Goal: Task Accomplishment & Management: Use online tool/utility

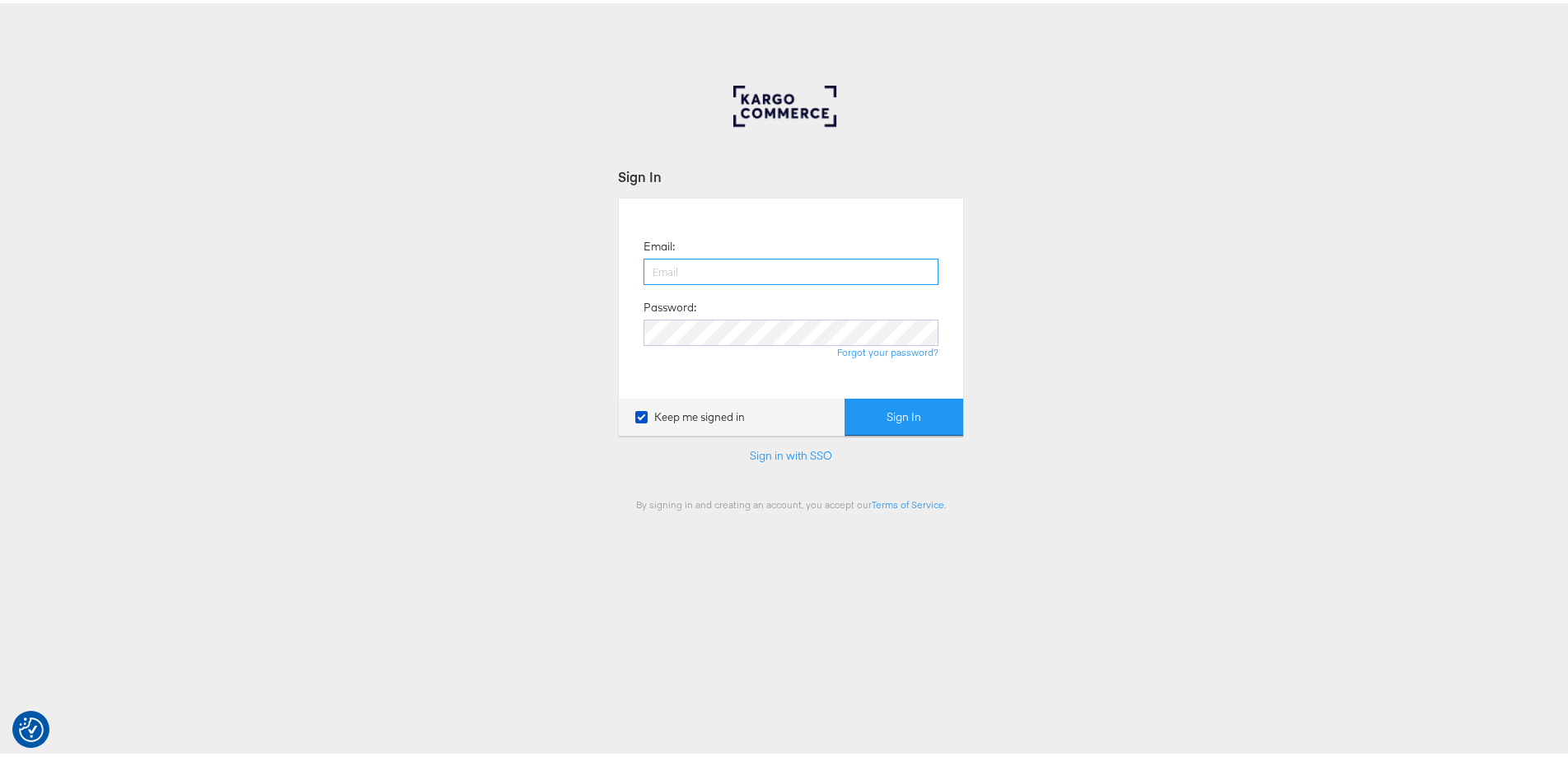
click at [817, 265] on input "email" at bounding box center [791, 268] width 295 height 26
type input "ashleigh.jones@ao.com"
click at [845, 396] on button "Sign In" at bounding box center [904, 414] width 119 height 37
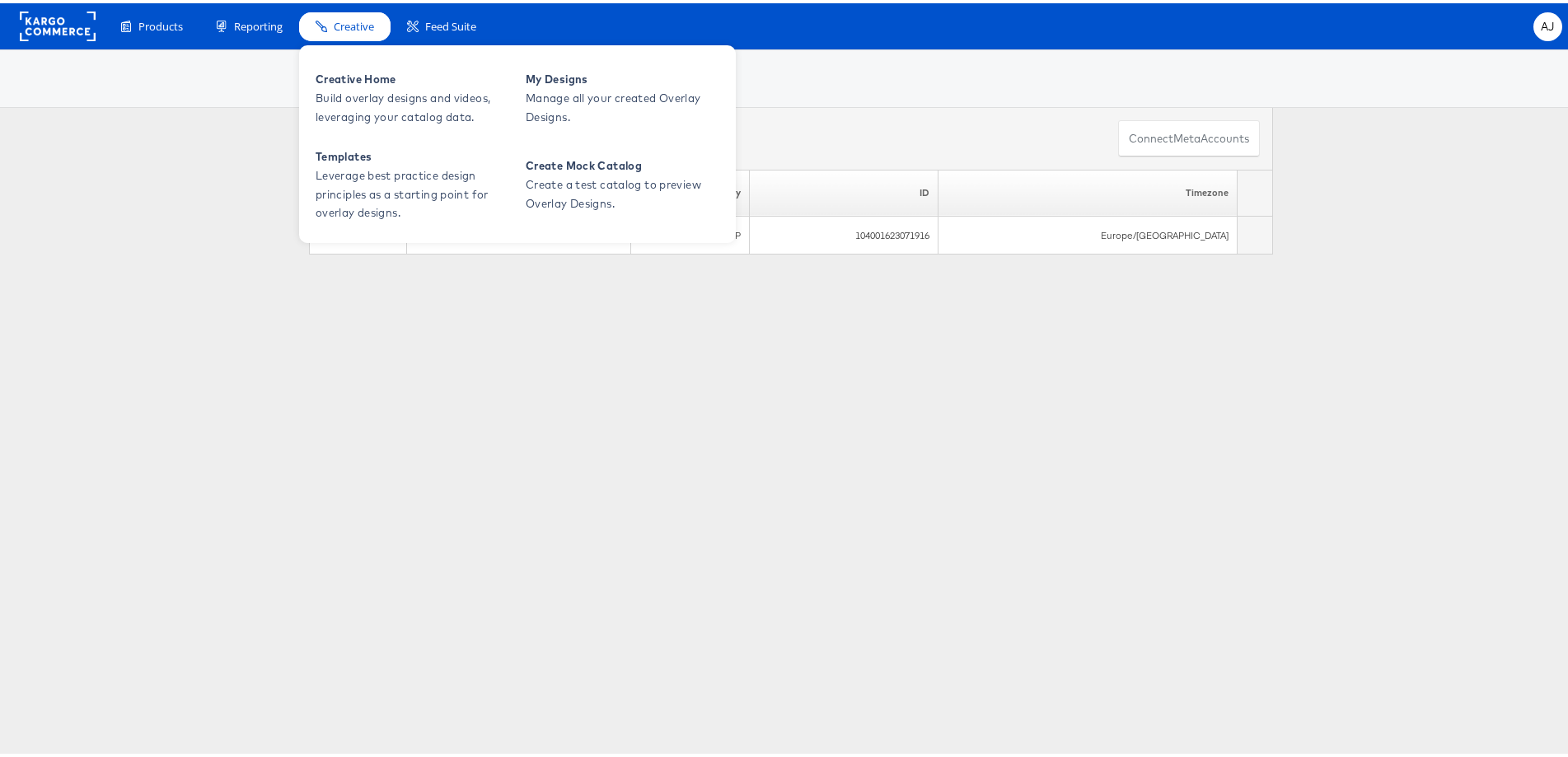
click at [320, 18] on icon at bounding box center [322, 23] width 12 height 12
click at [376, 80] on span "Creative Home" at bounding box center [415, 76] width 198 height 19
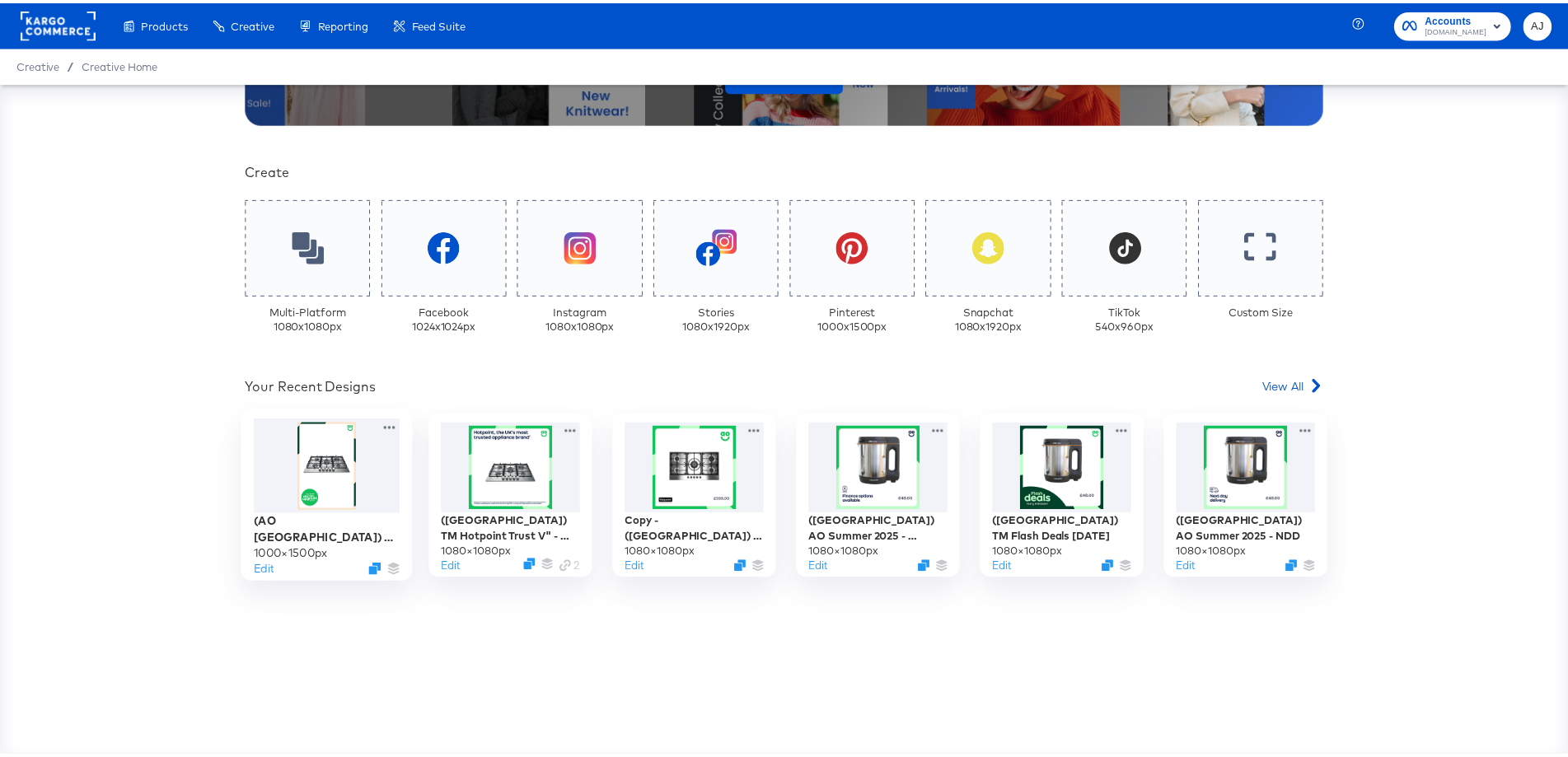
scroll to position [330, 0]
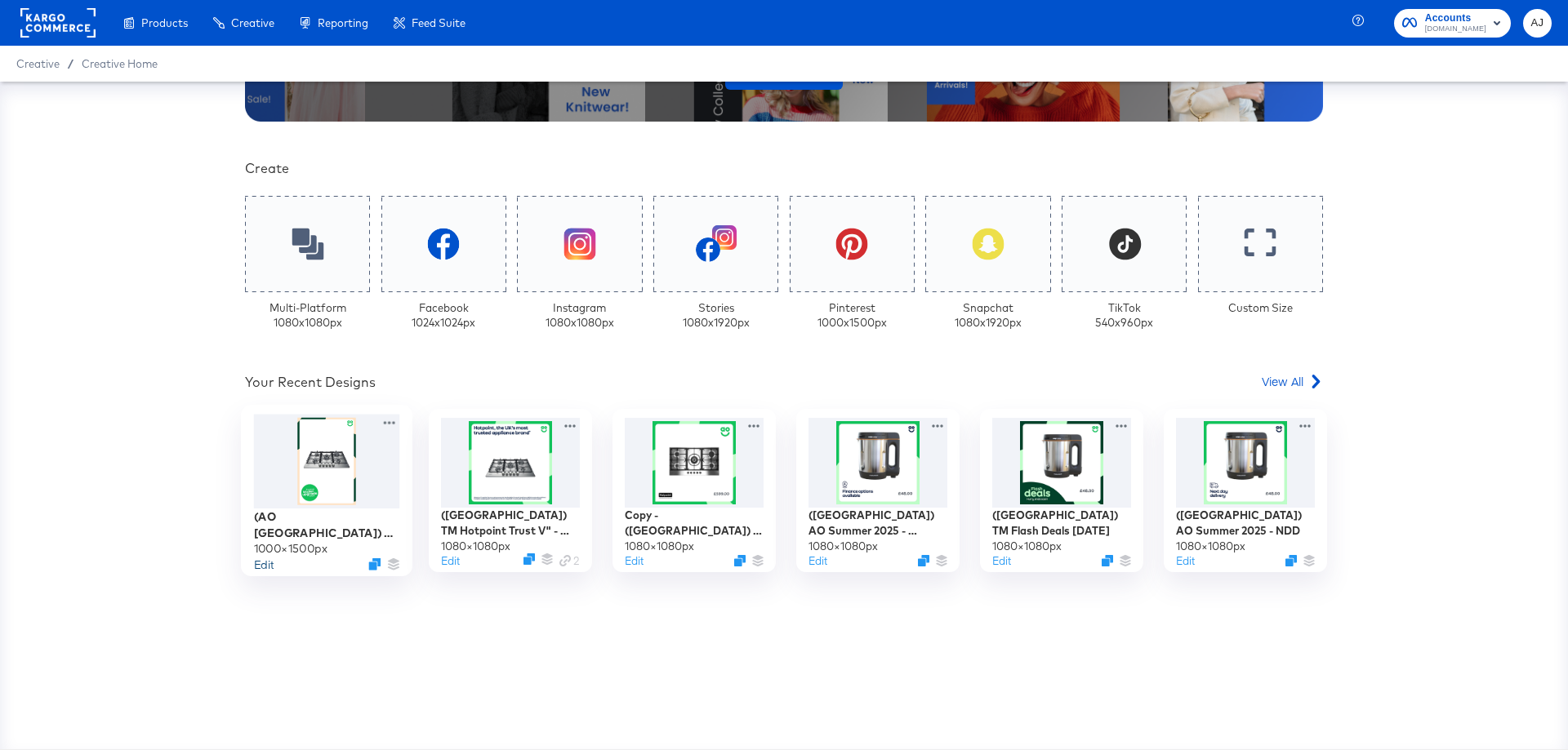
click at [257, 560] on button "Edit" at bounding box center [264, 565] width 20 height 16
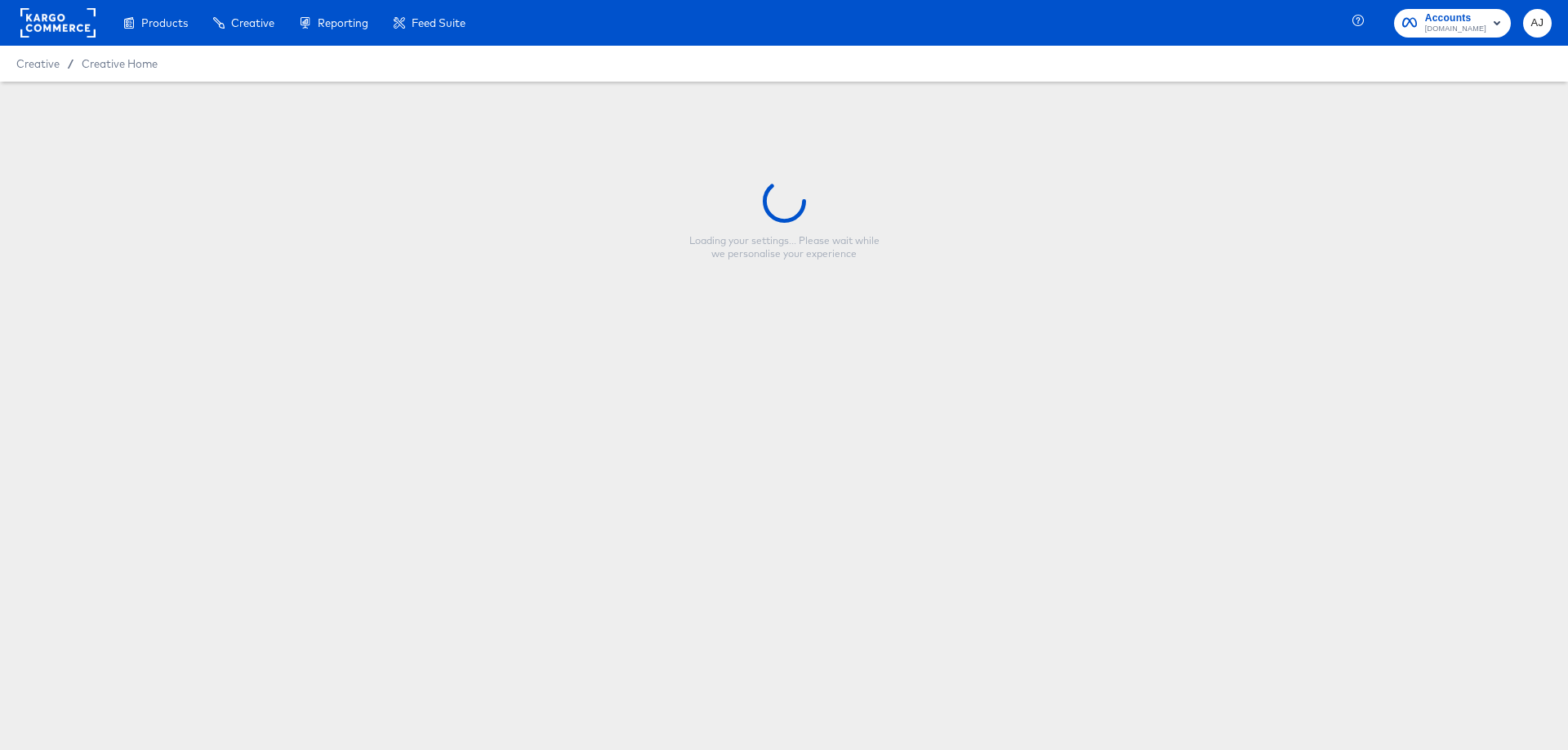
type input "(AO UK) TM Kitchen Event 2025 - Pinterest Catalogue"
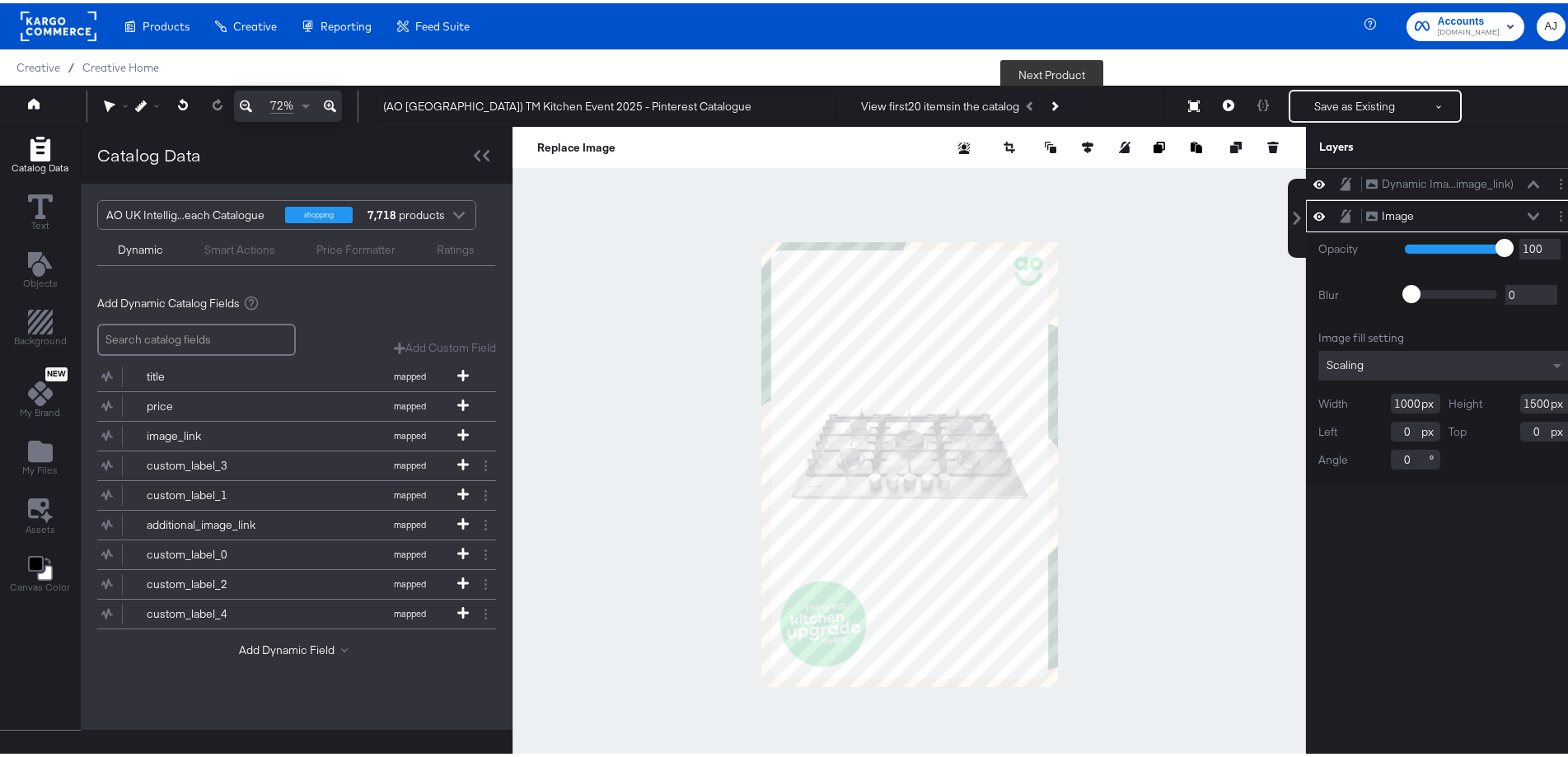
click at [1057, 99] on button "Next Product" at bounding box center [1054, 103] width 23 height 30
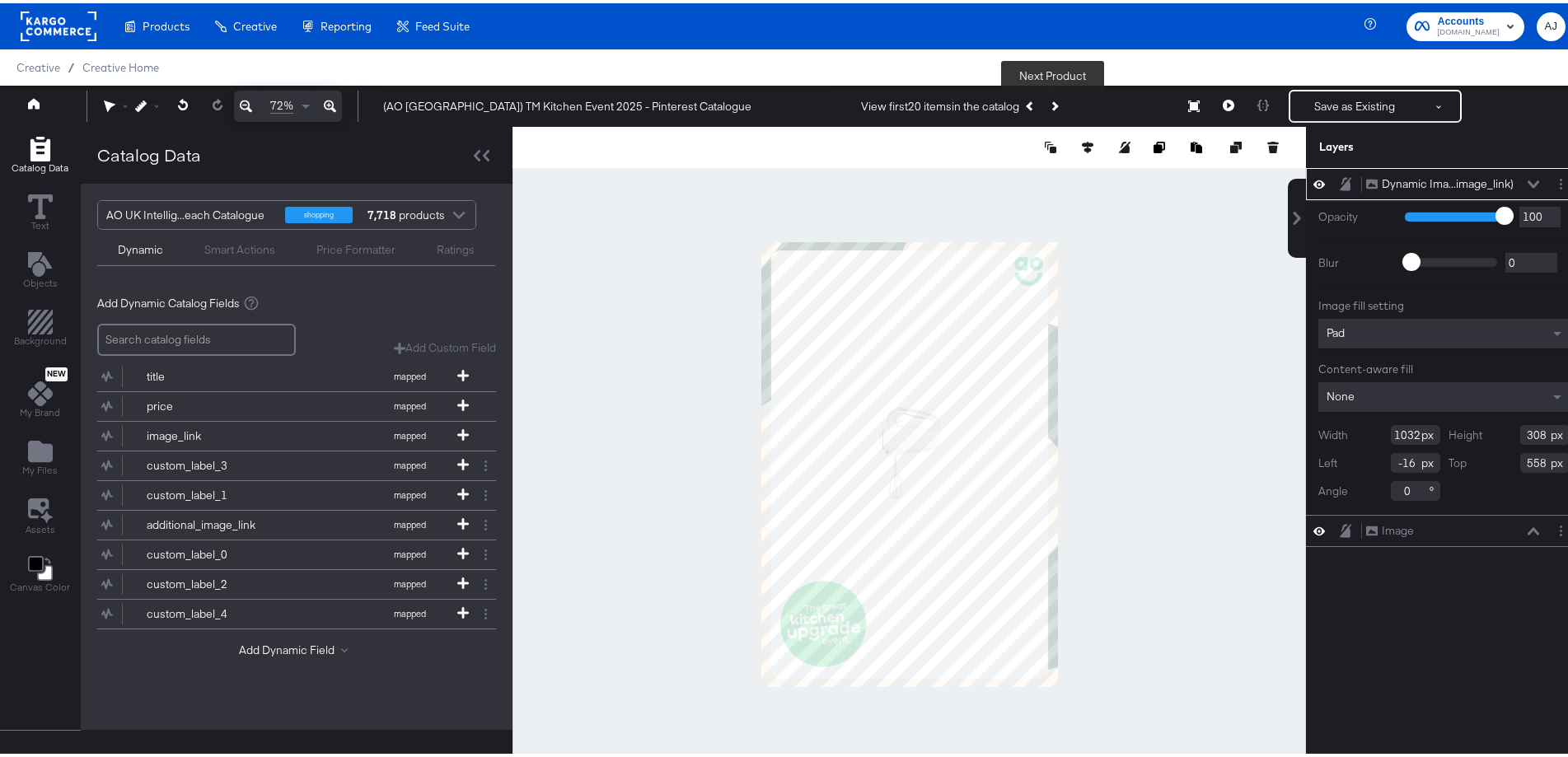
click at [1053, 96] on button "Next Product" at bounding box center [1054, 103] width 23 height 30
click at [1025, 99] on button "Previous Product" at bounding box center [1031, 103] width 23 height 30
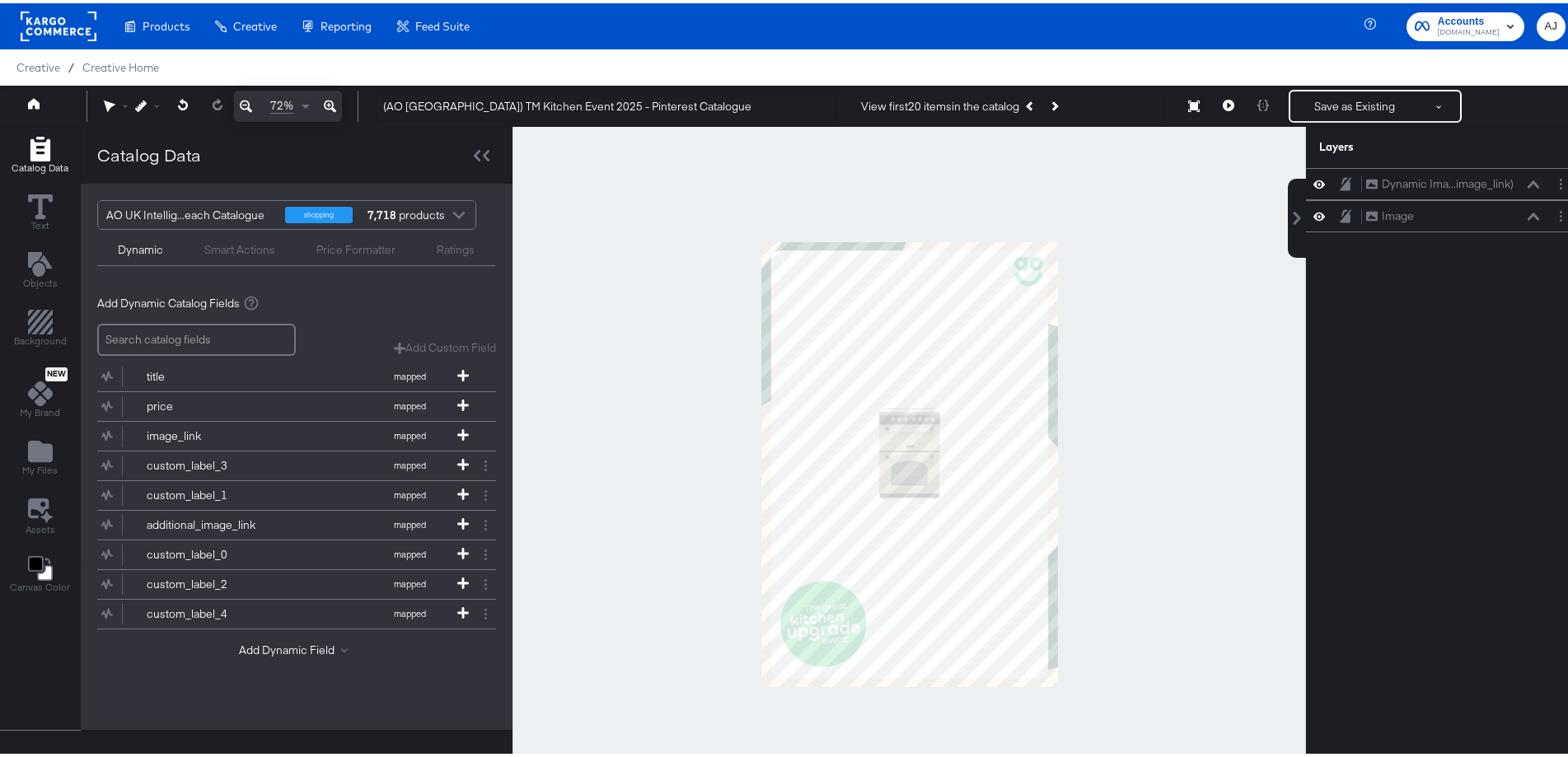
click at [1175, 513] on div at bounding box center [910, 462] width 794 height 676
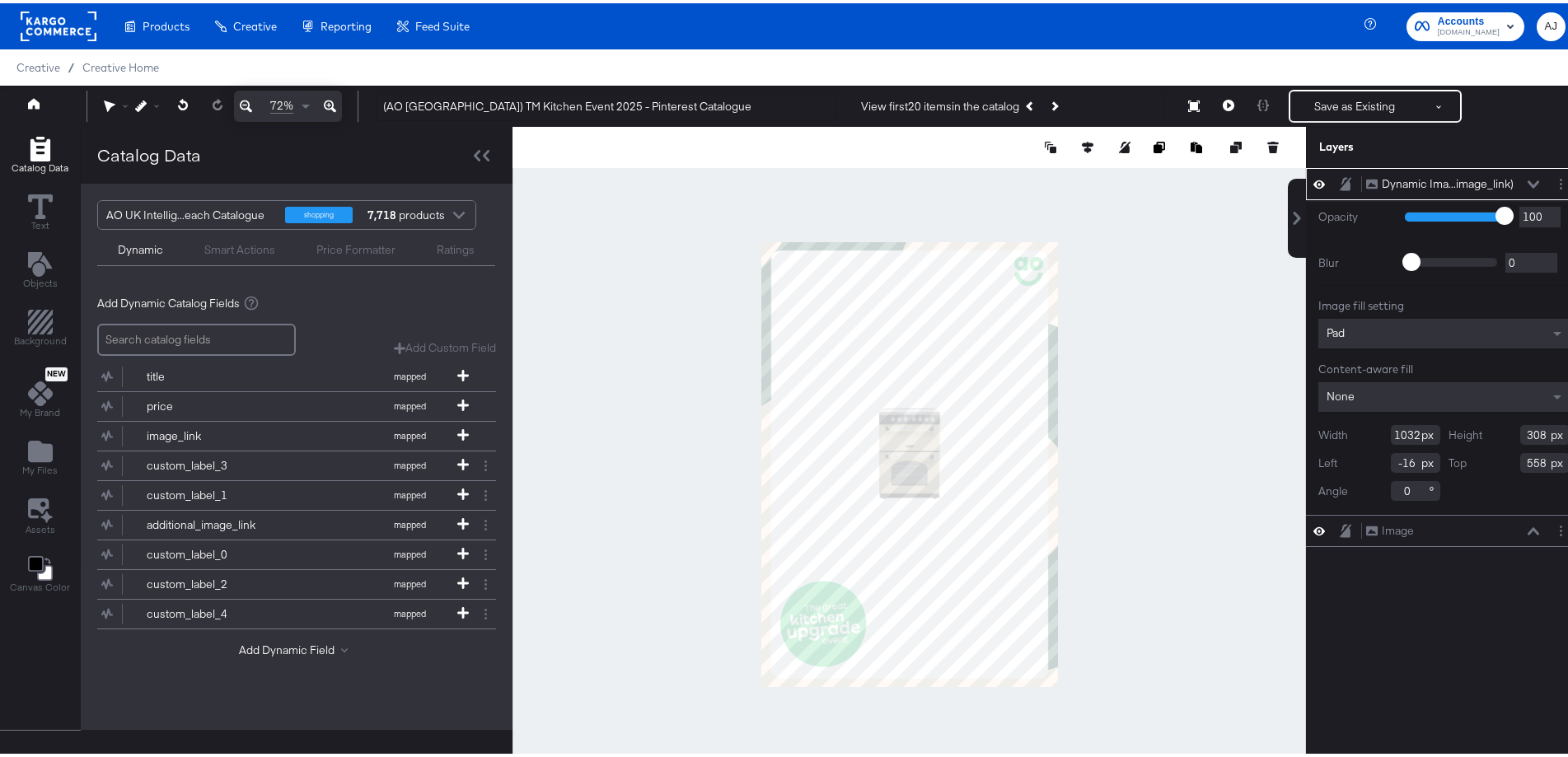
click at [681, 338] on div at bounding box center [910, 462] width 794 height 676
type input "1381"
type input "412"
type input "-365"
type input "454"
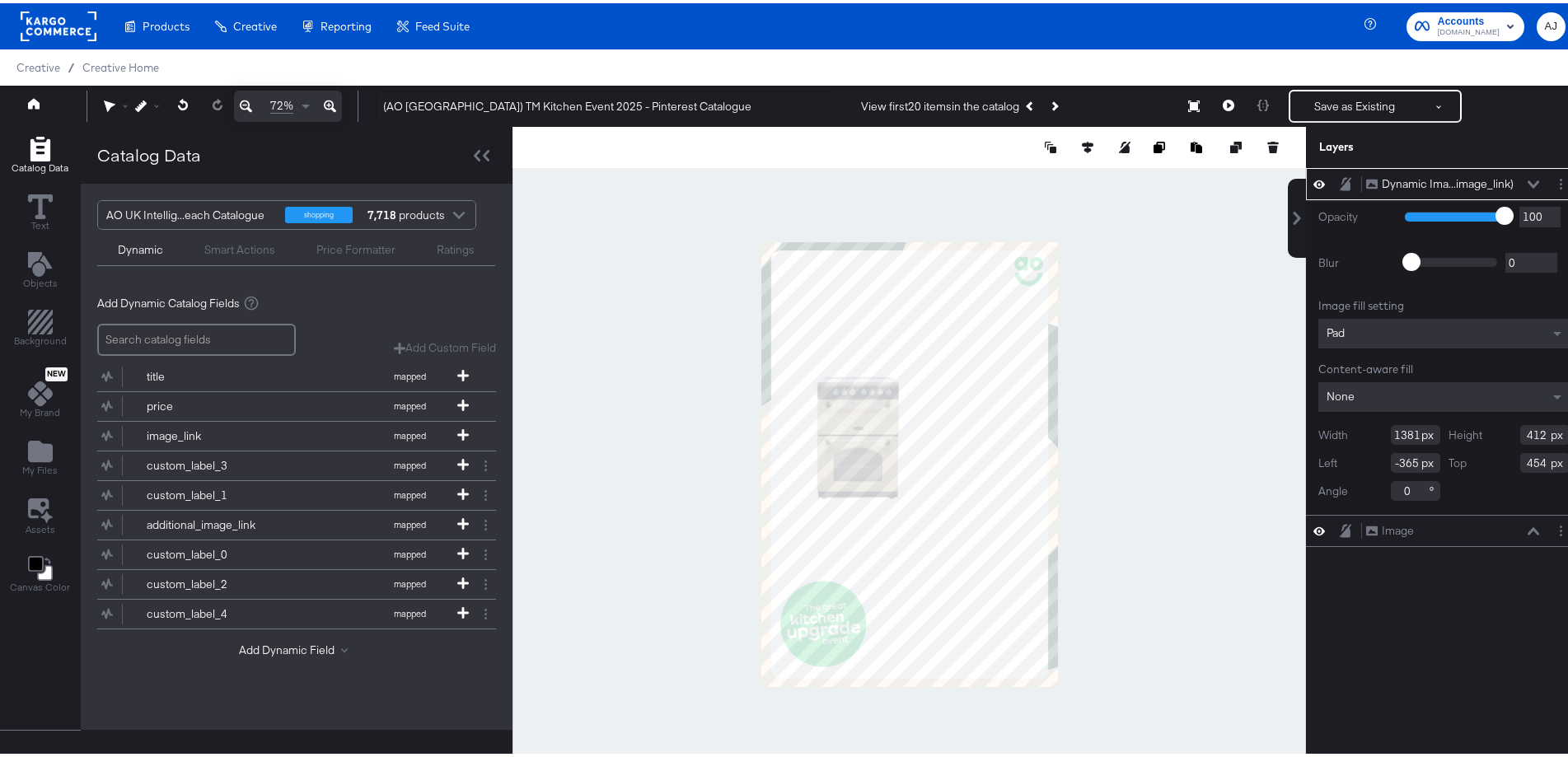
click at [1179, 604] on div at bounding box center [910, 462] width 794 height 676
type input "1983"
type input "592"
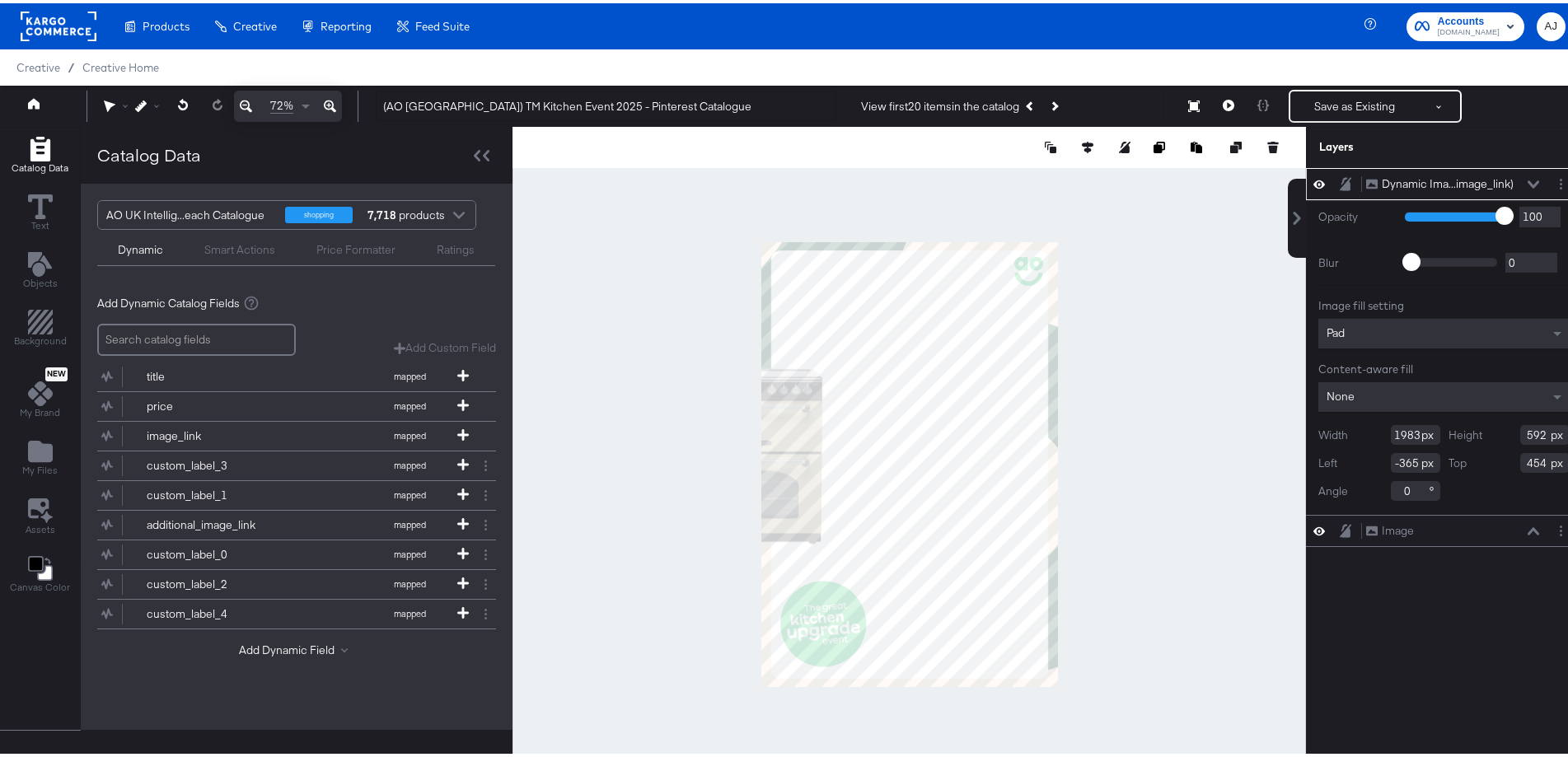
type input "-1037"
type input "418"
click at [1118, 312] on div at bounding box center [910, 462] width 794 height 676
type input "2334"
type input "697"
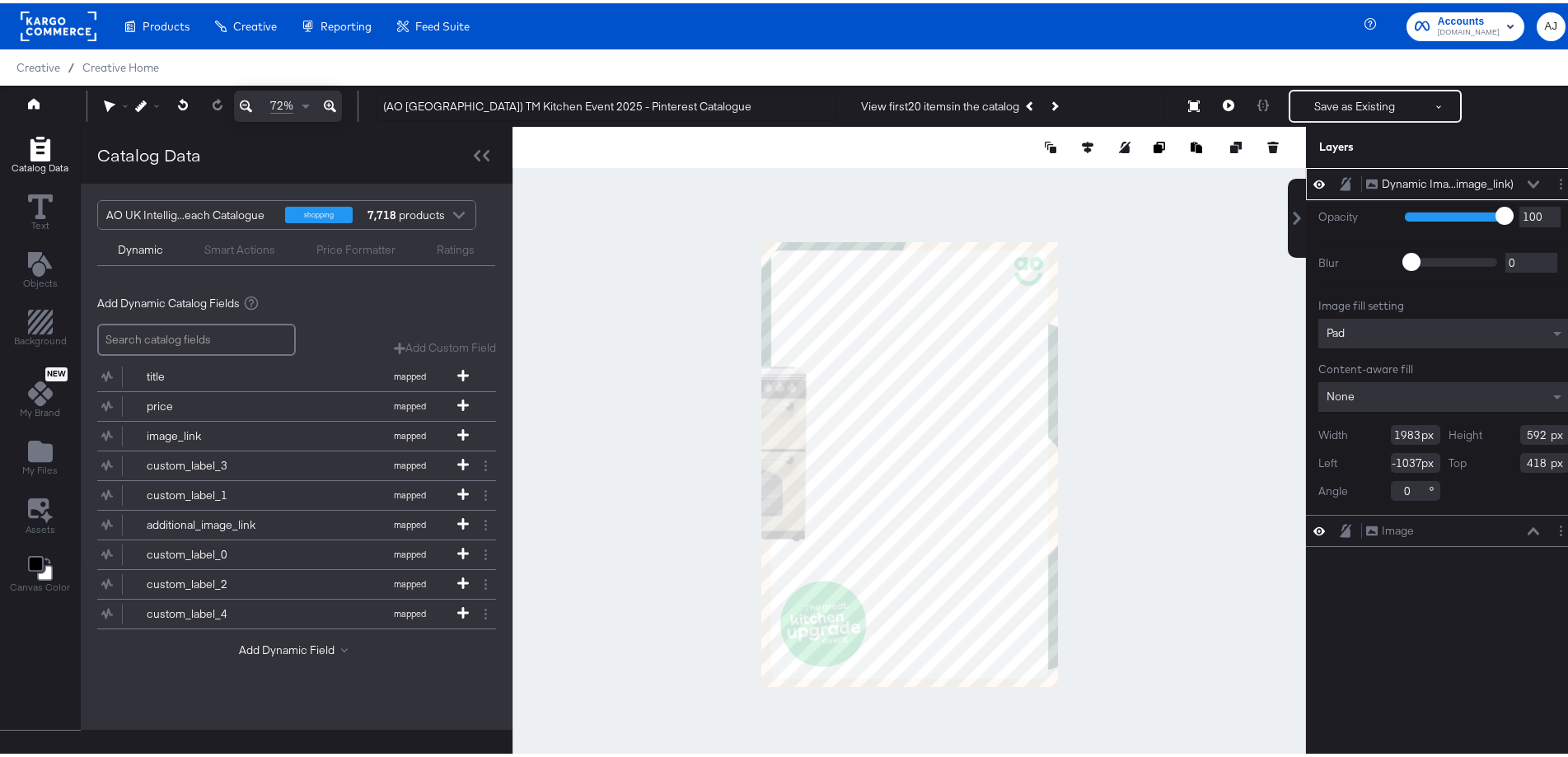
type input "313"
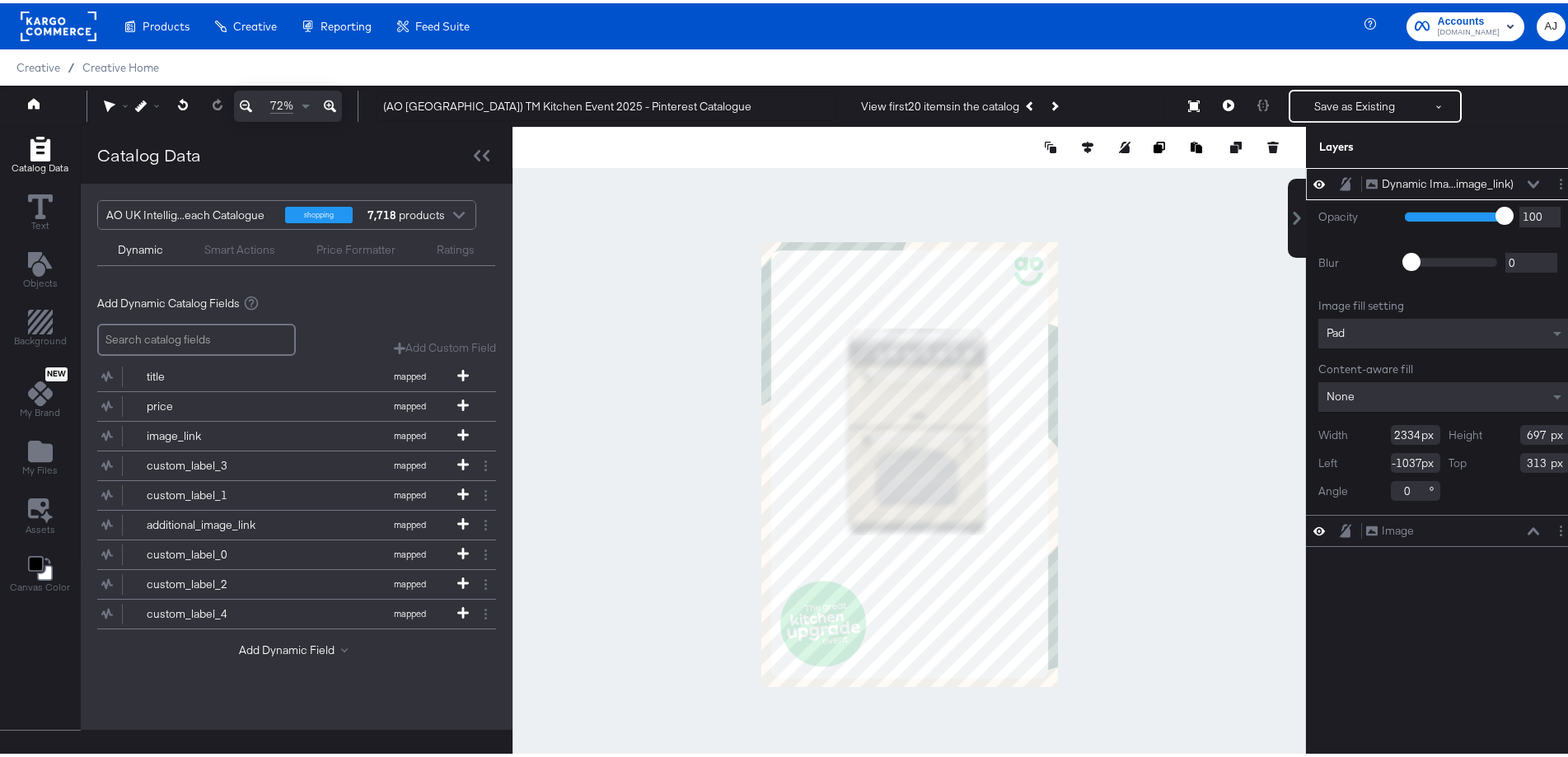
type input "-667"
type input "327"
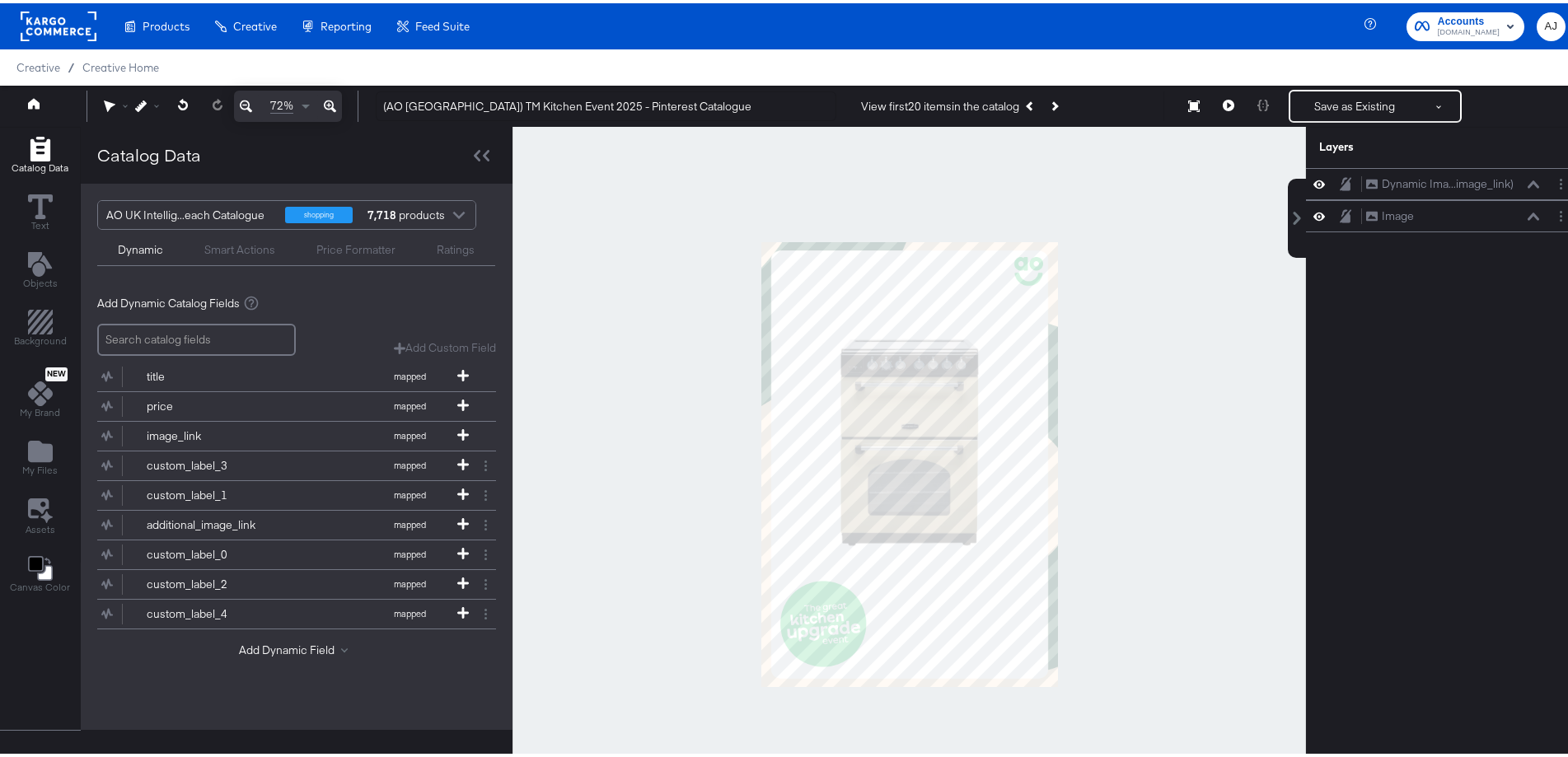
click at [1181, 579] on div at bounding box center [910, 462] width 794 height 676
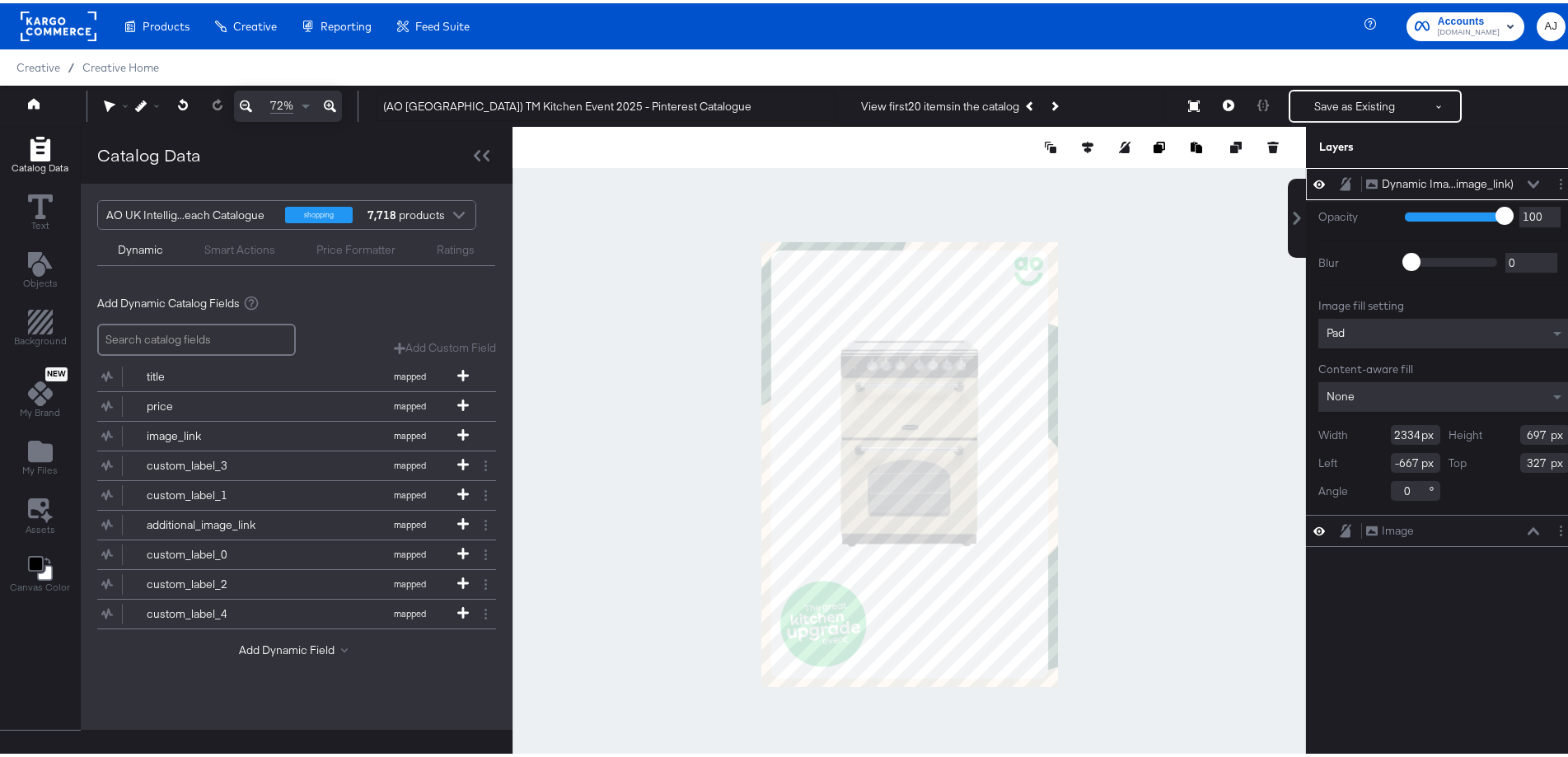
type input "330"
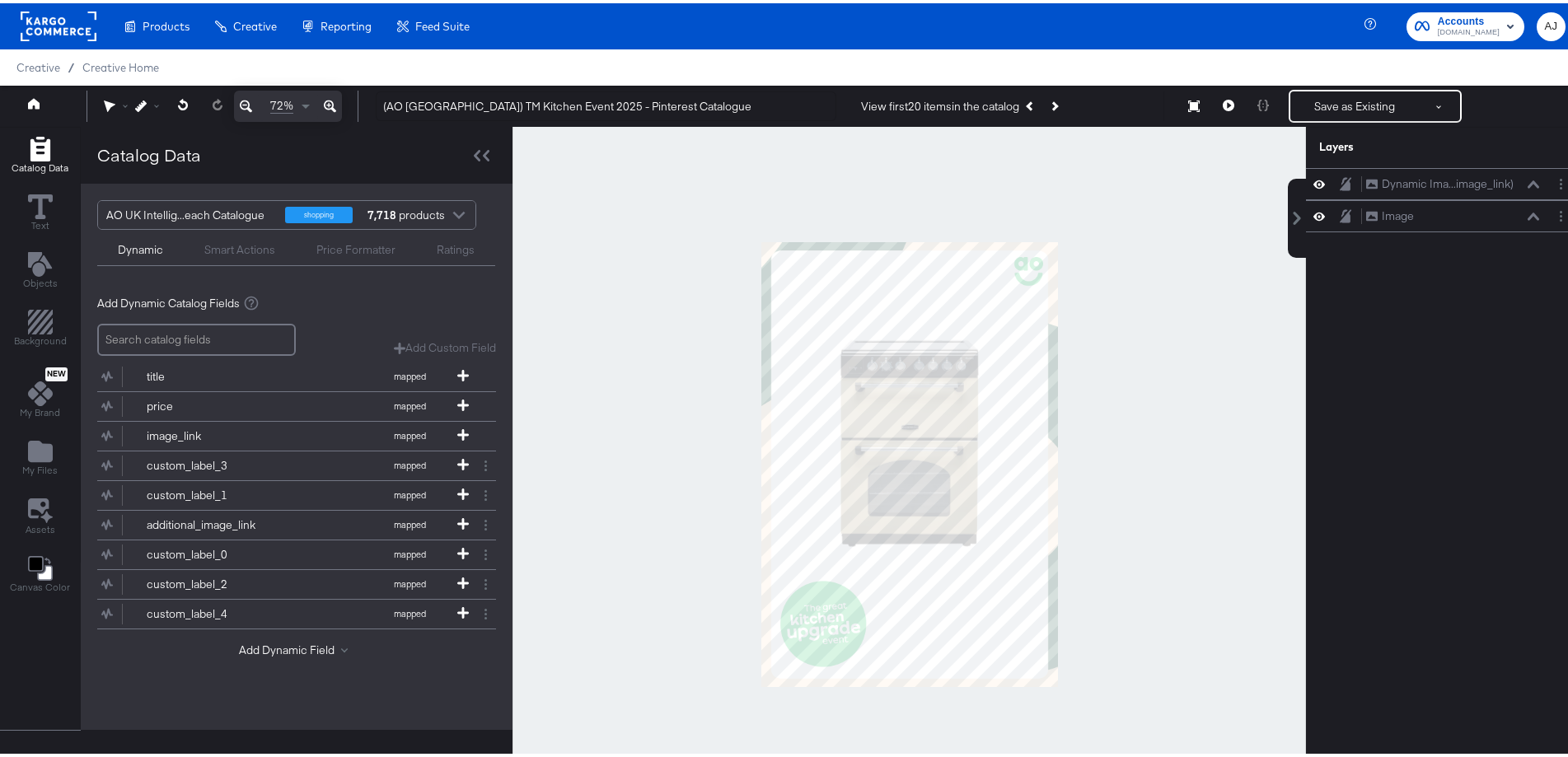
click at [1165, 447] on div at bounding box center [910, 462] width 794 height 676
click at [1023, 98] on button "Previous Product" at bounding box center [1031, 103] width 23 height 30
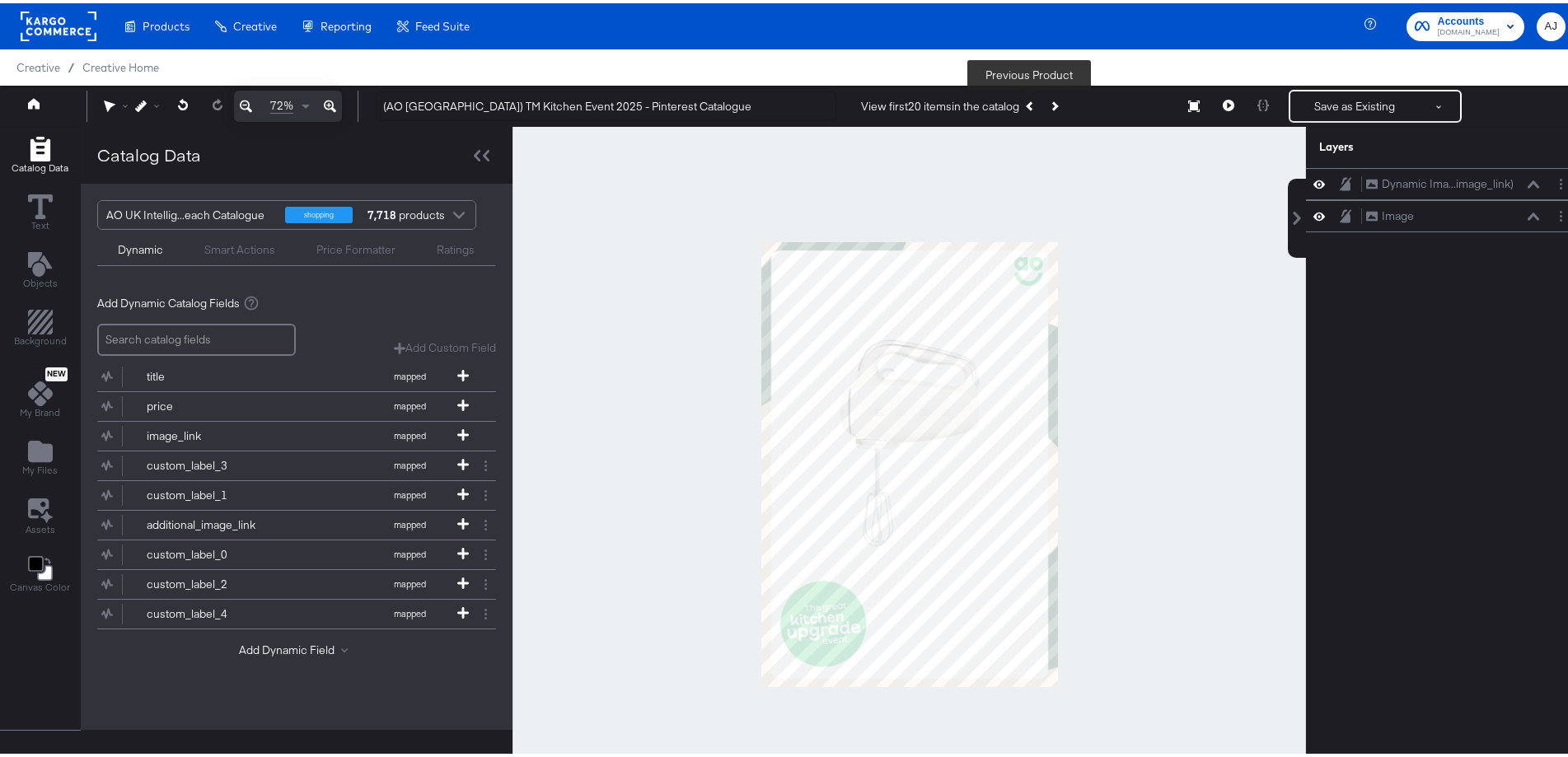
click at [1022, 114] on button "Previous Product" at bounding box center [1031, 103] width 23 height 30
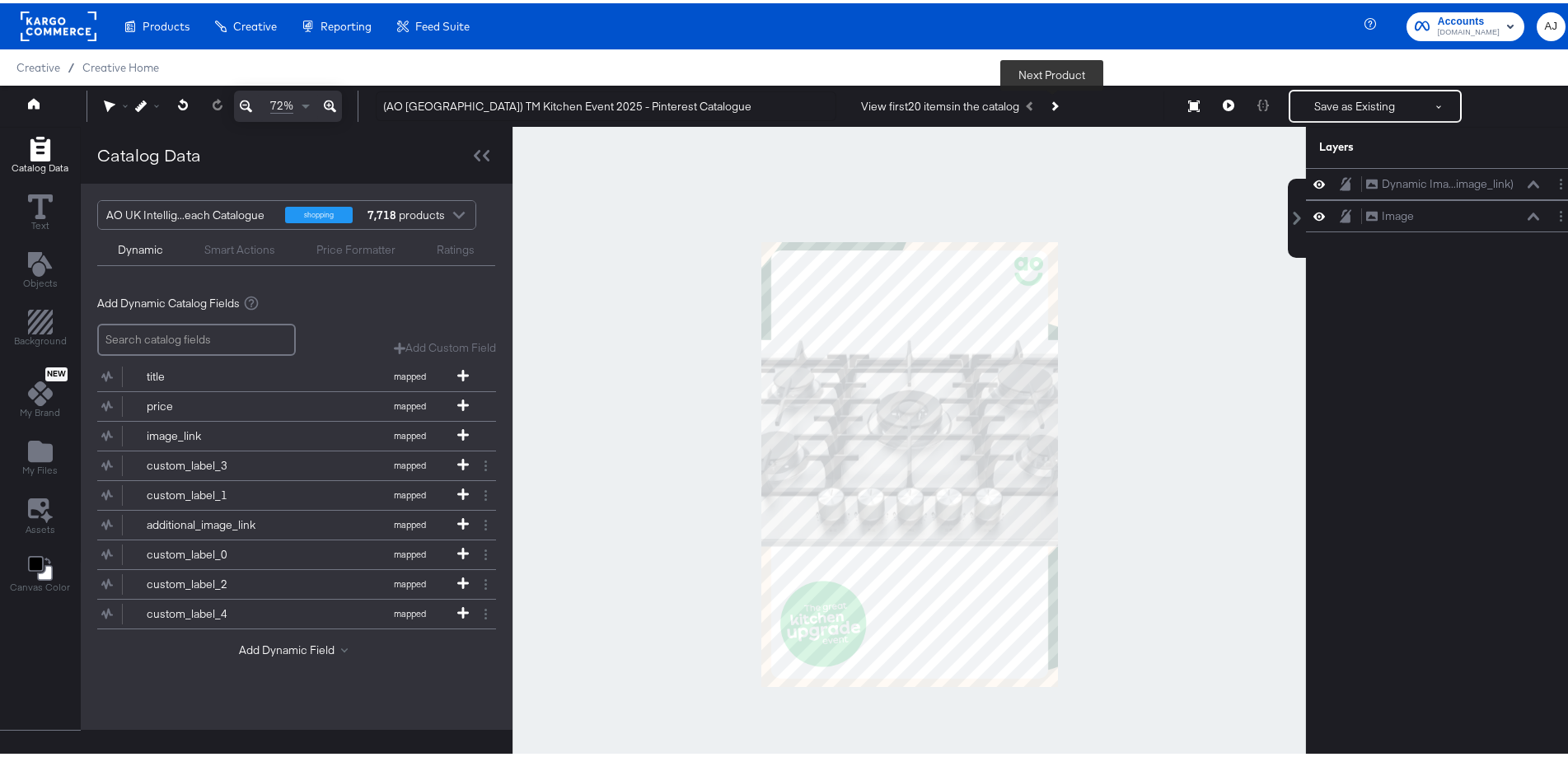
click at [1057, 107] on button "Next Product" at bounding box center [1054, 103] width 23 height 30
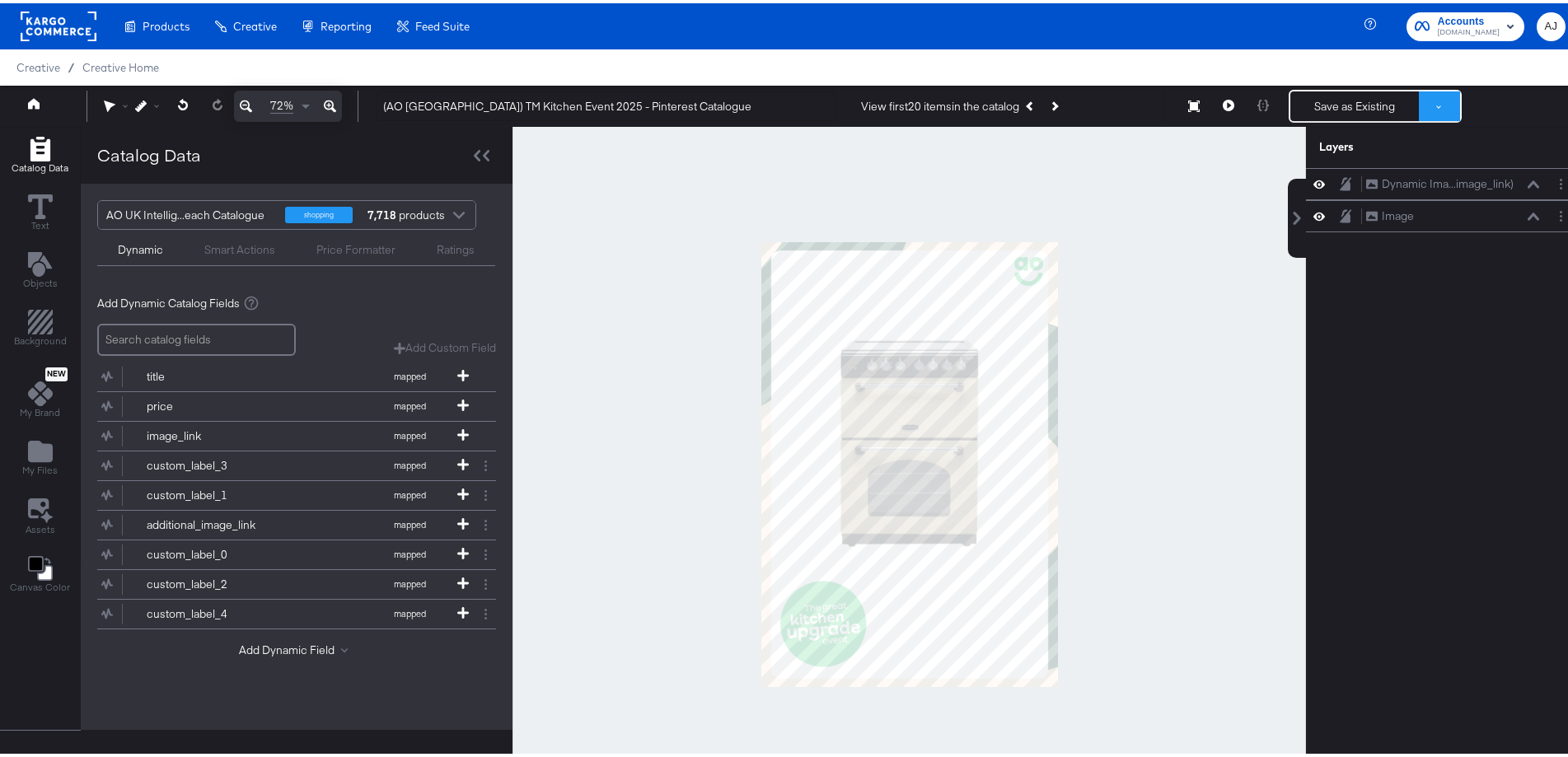
click at [1419, 99] on button at bounding box center [1439, 103] width 41 height 30
click at [1372, 132] on button "Save as Existing" at bounding box center [1384, 133] width 171 height 30
click at [1057, 101] on button "Next Product" at bounding box center [1054, 103] width 23 height 30
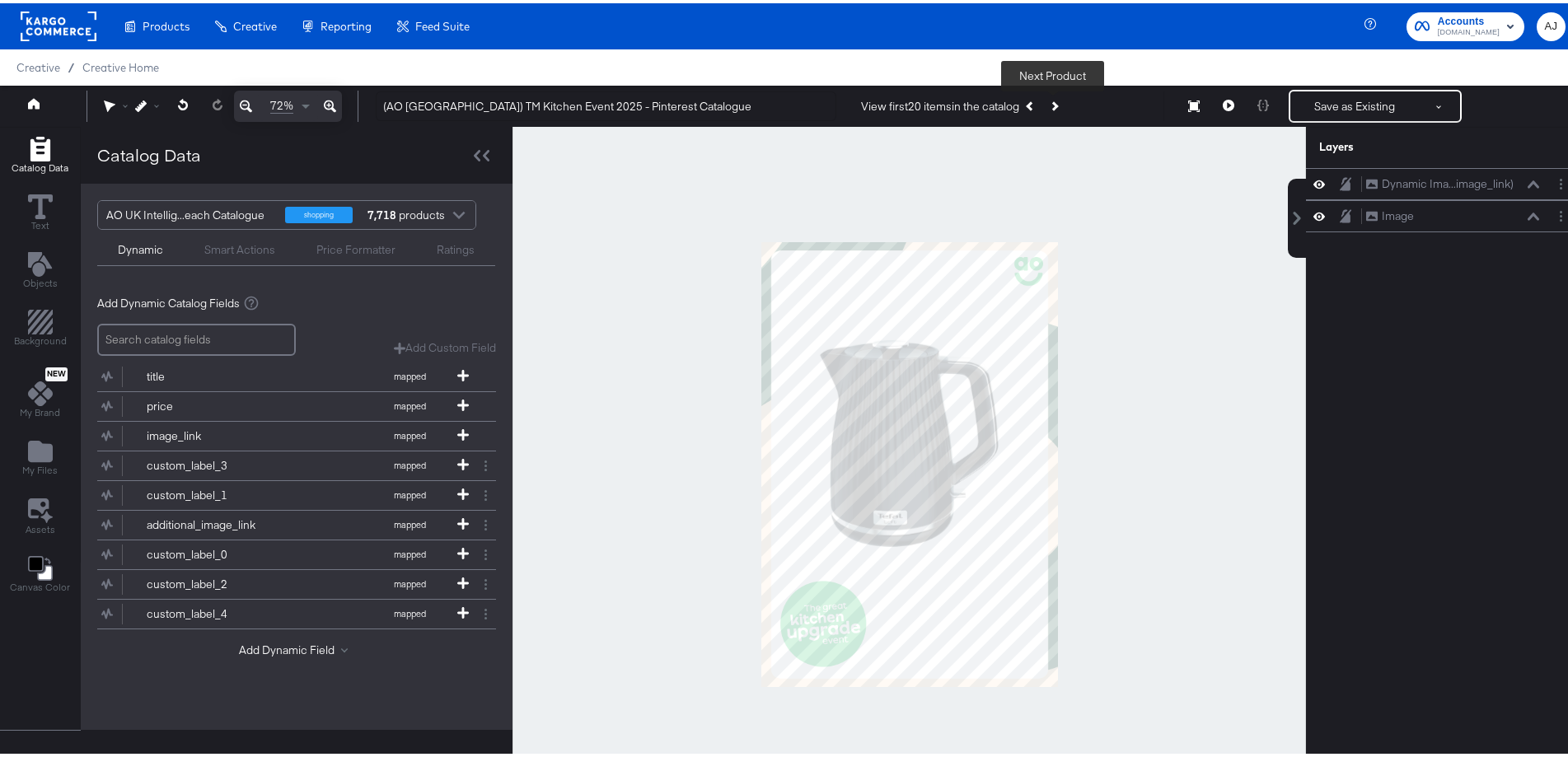
click at [1057, 101] on button "Next Product" at bounding box center [1054, 103] width 23 height 30
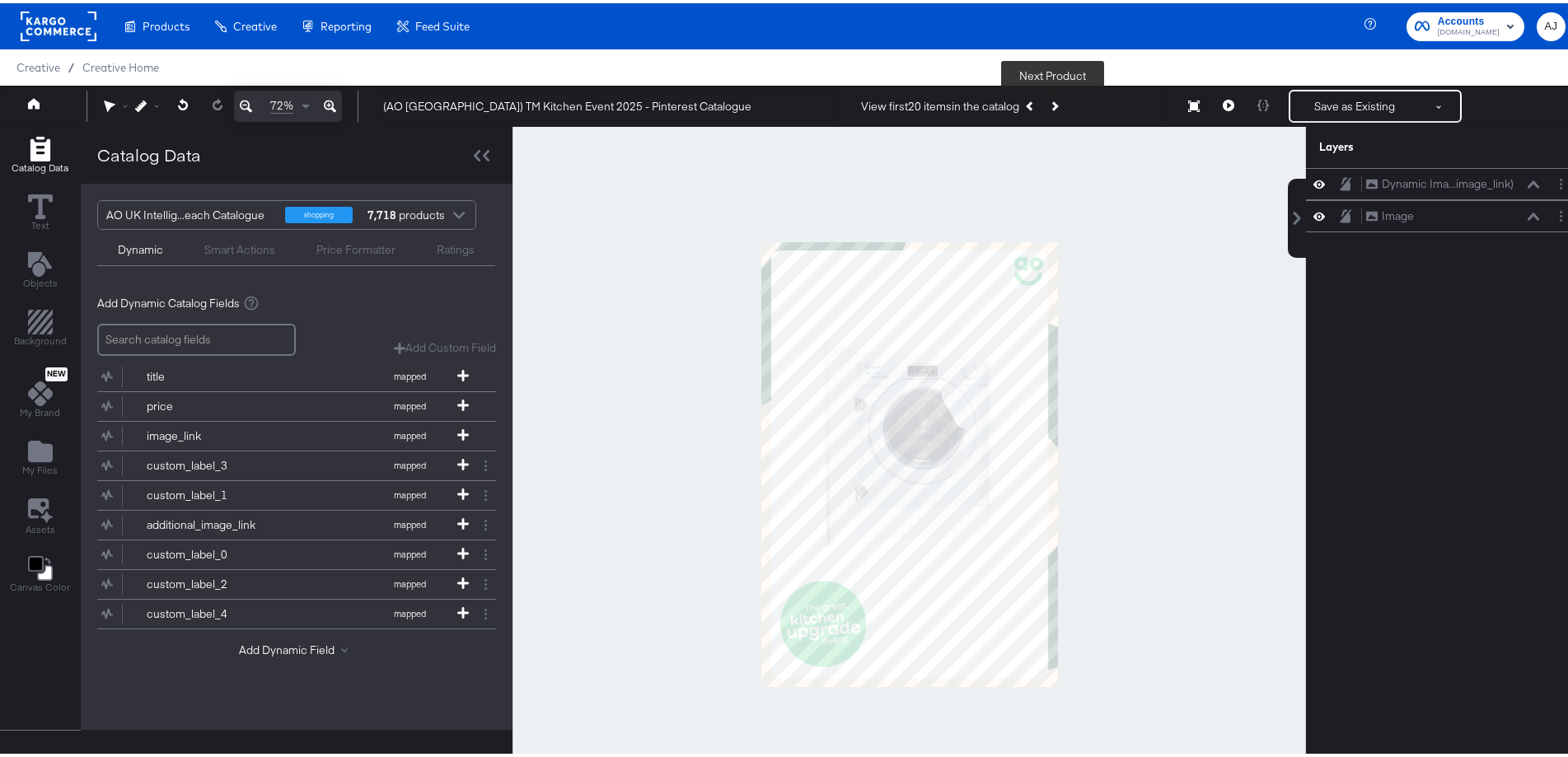
click at [1057, 101] on button "Next Product" at bounding box center [1054, 103] width 23 height 30
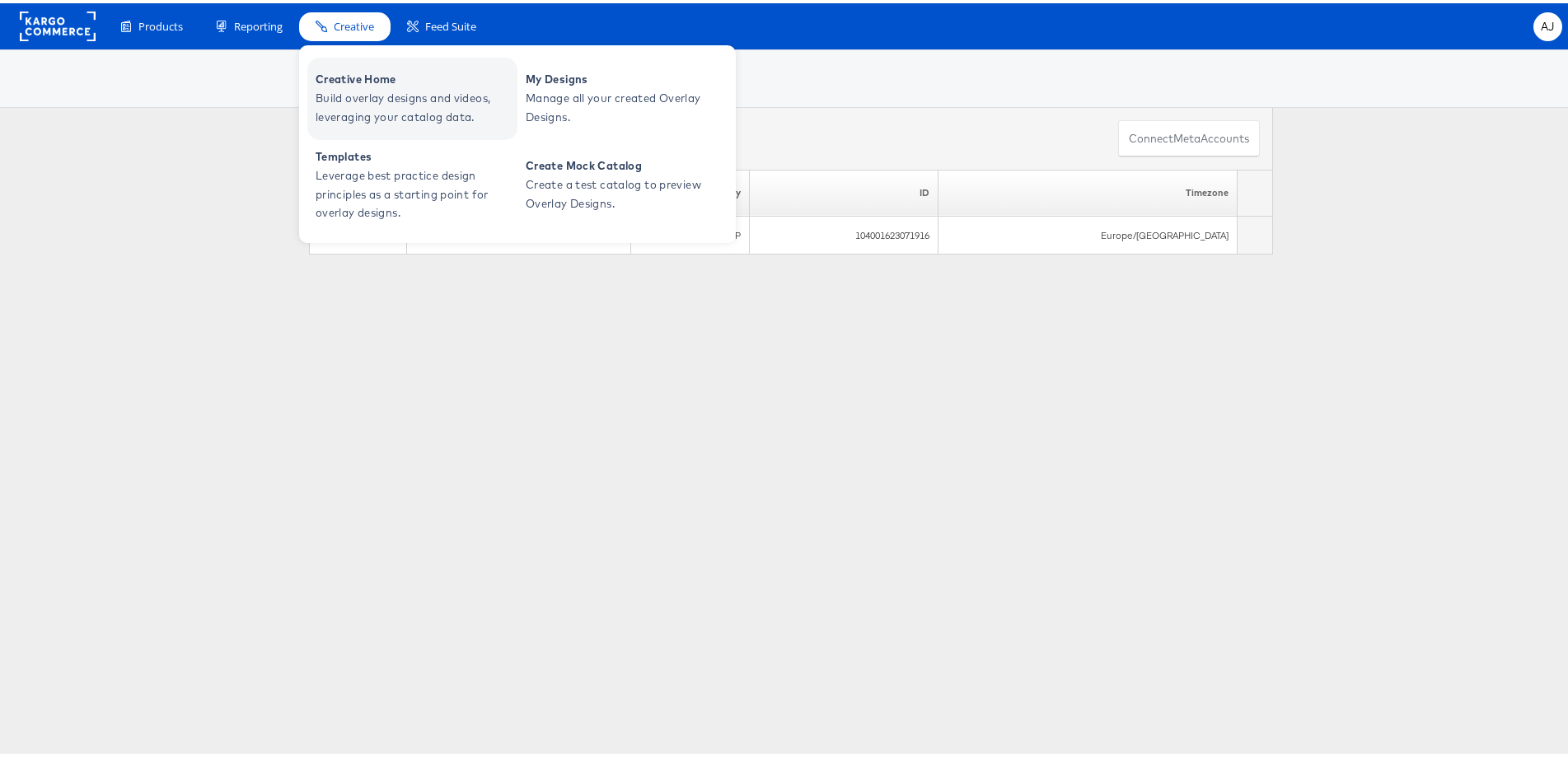
click at [360, 74] on span "Creative Home" at bounding box center [415, 76] width 198 height 19
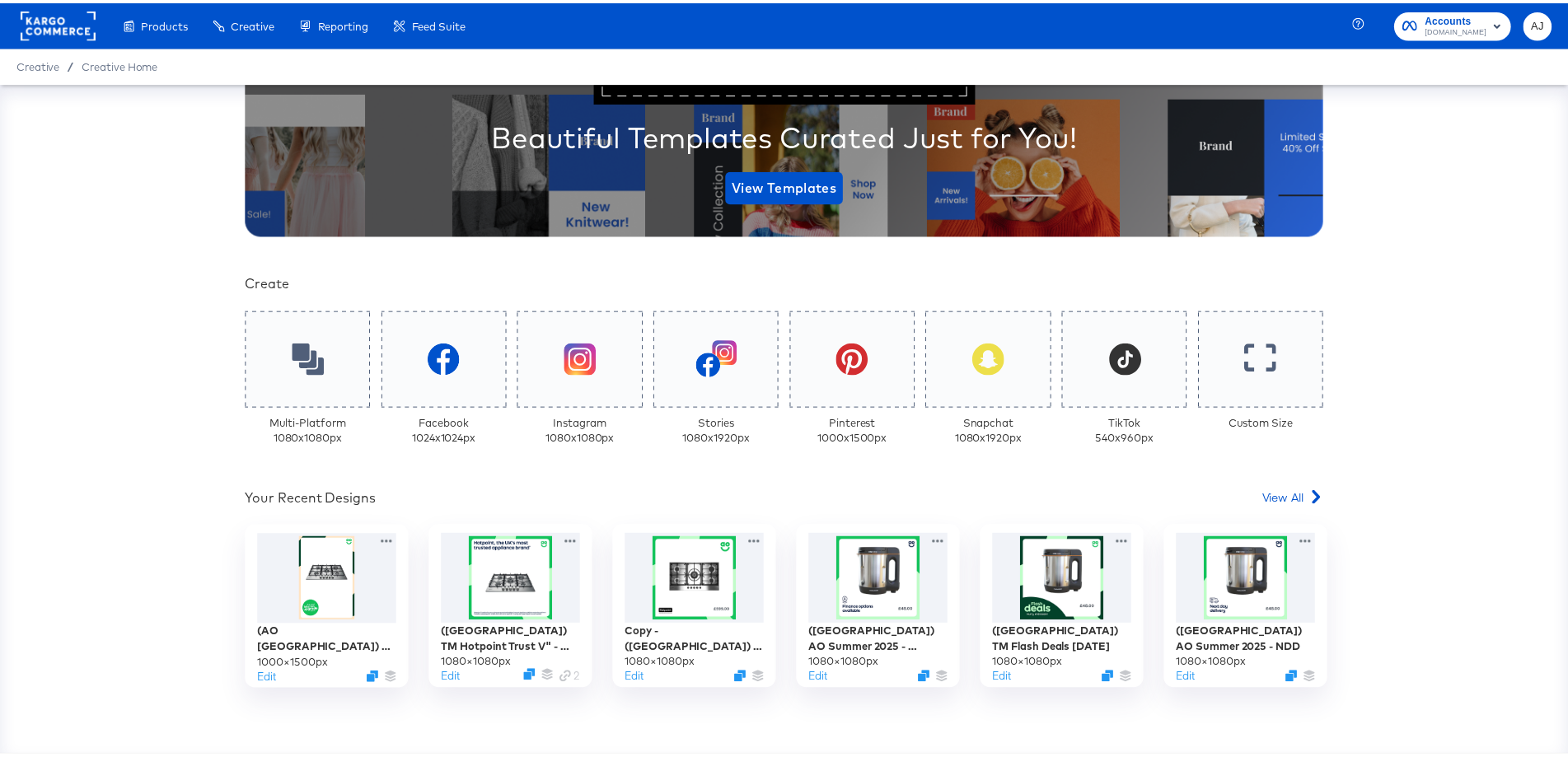
scroll to position [330, 0]
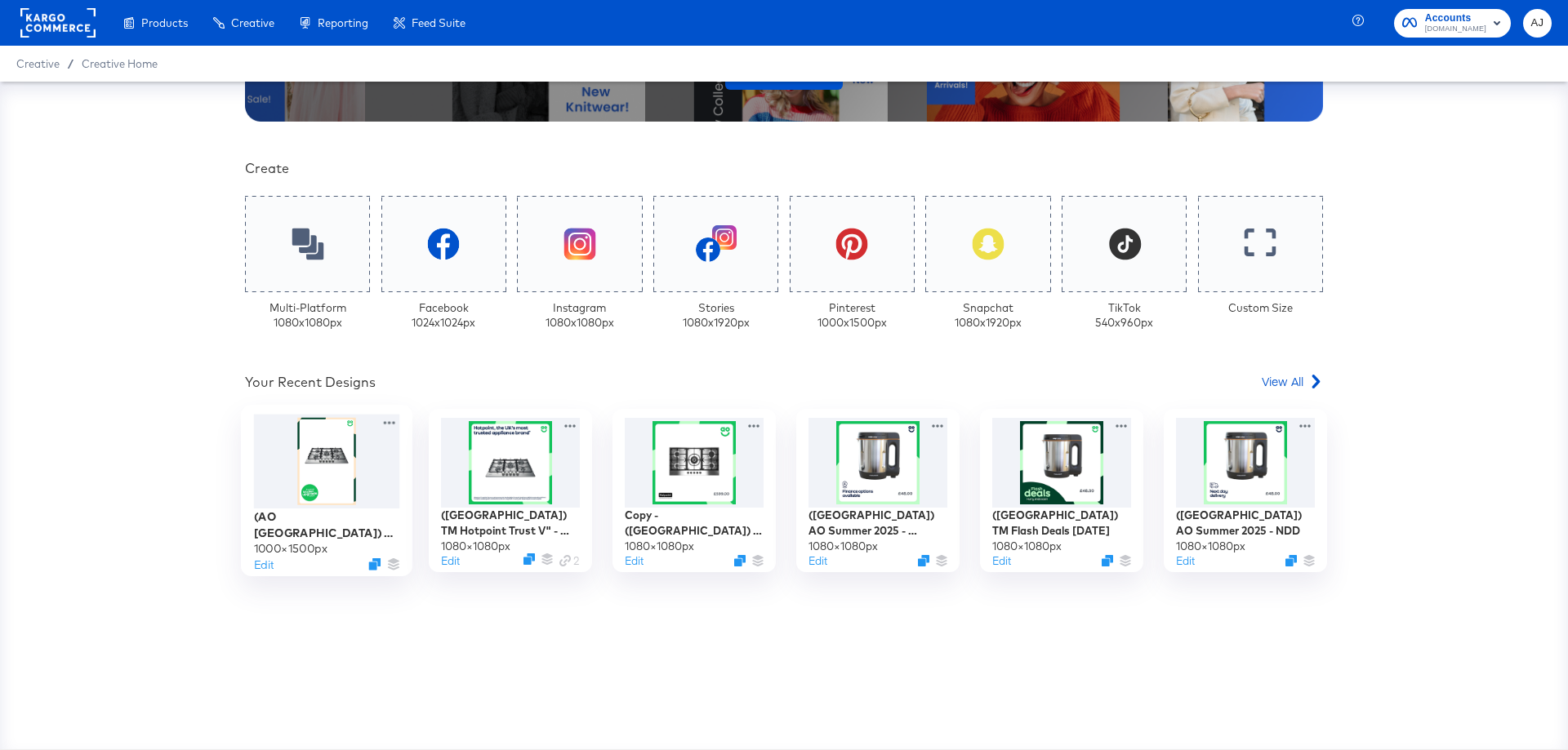
click at [336, 477] on div at bounding box center [327, 462] width 147 height 94
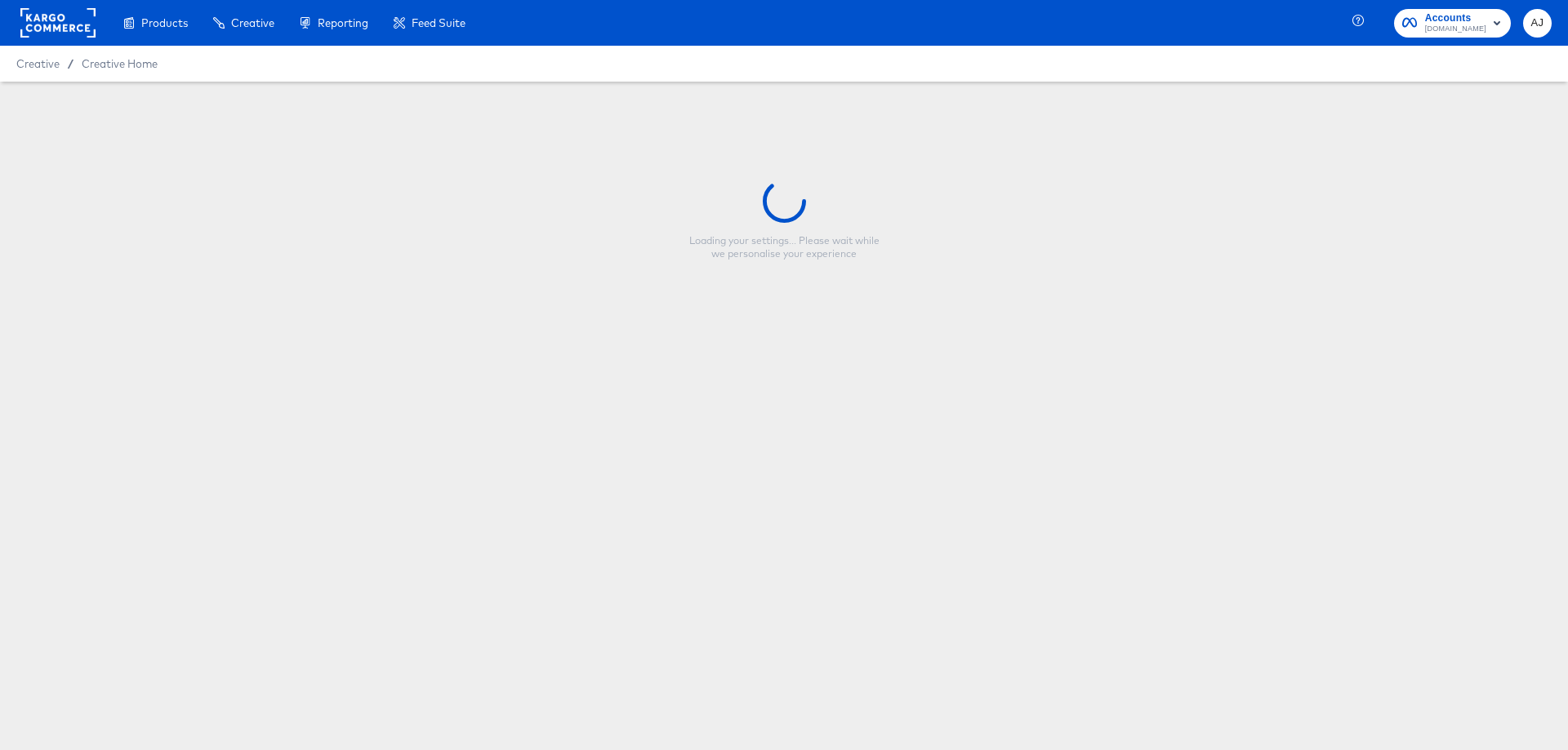
type input "(AO [GEOGRAPHIC_DATA]) TM Kitchen Event 2025 - Pinterest Catalogue"
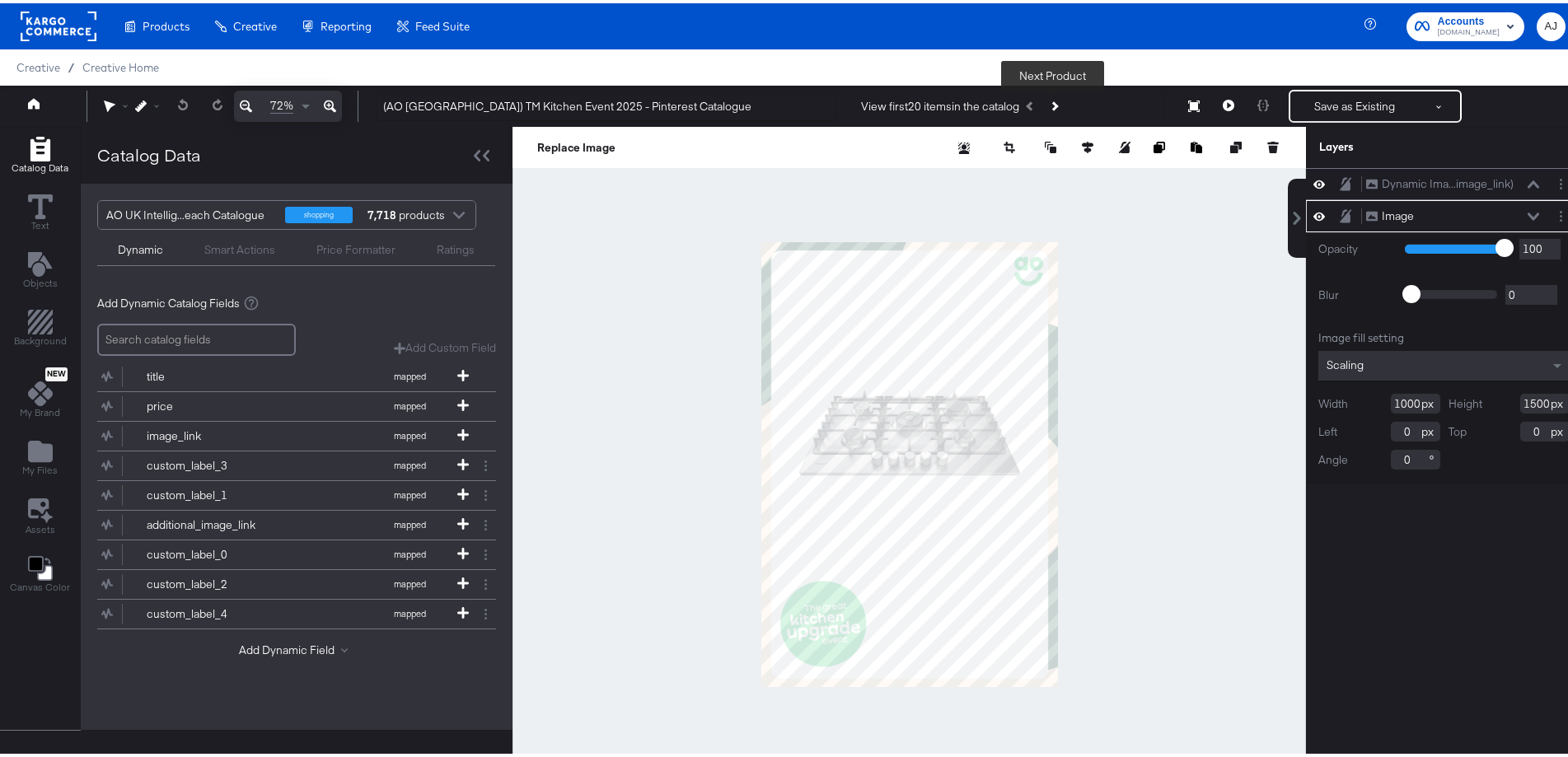
click at [1055, 97] on button "Next Product" at bounding box center [1054, 103] width 23 height 30
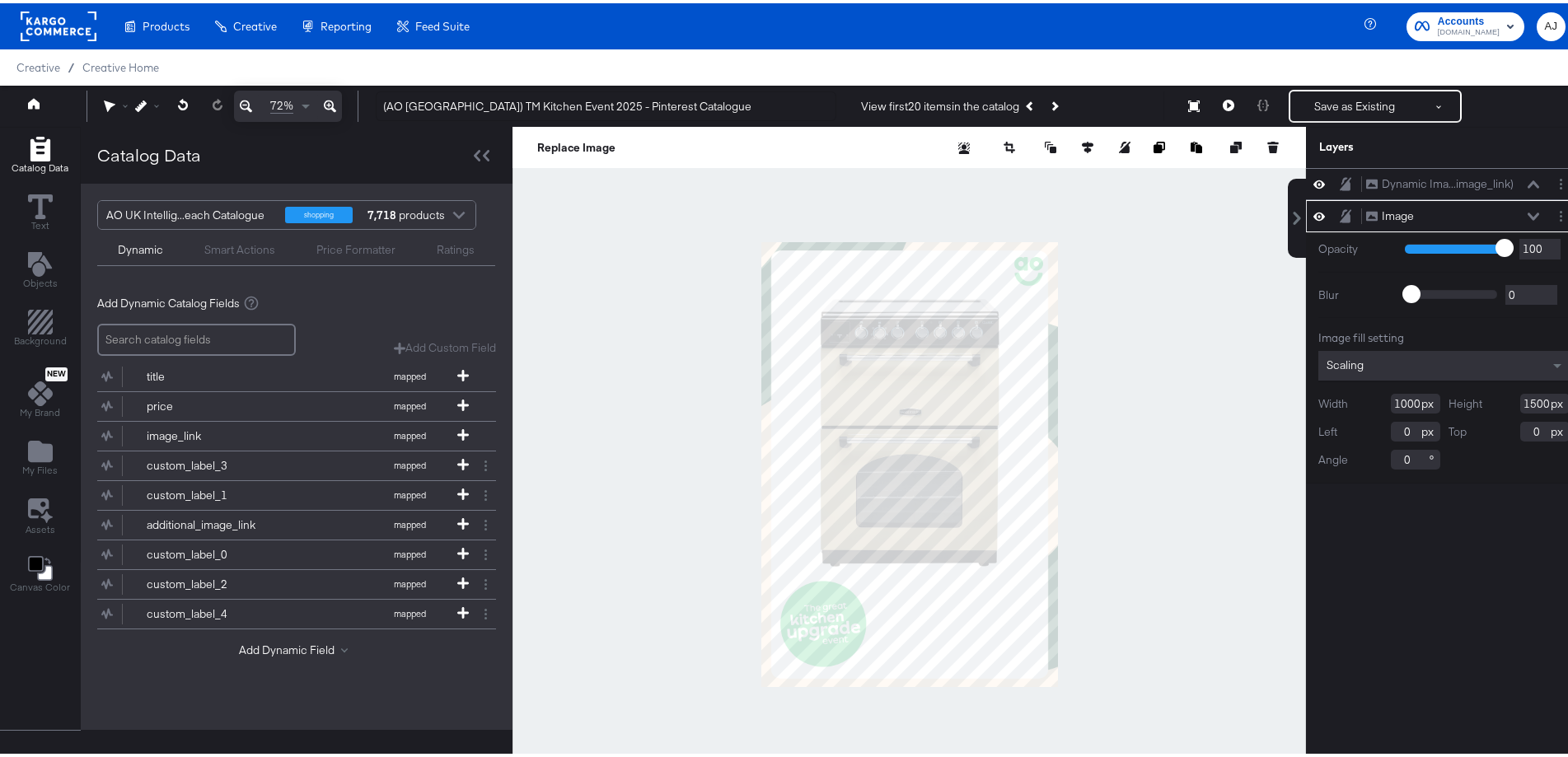
drag, startPoint x: 262, startPoint y: 83, endPoint x: 874, endPoint y: 67, distance: 612.6
click at [0, 0] on div "Product Catalogs" at bounding box center [0, 0] width 0 height 0
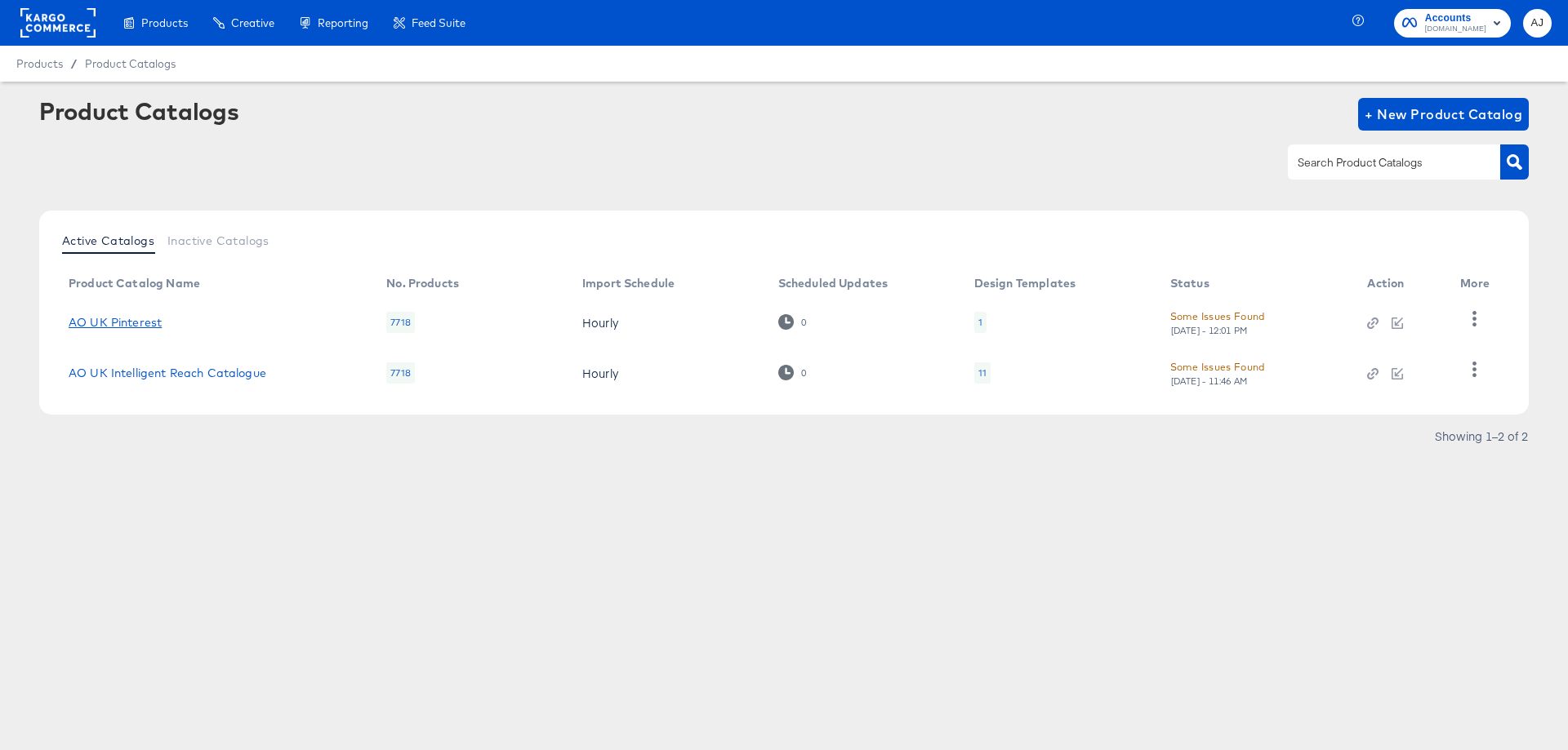
click at [137, 323] on link "AO UK Pinterest" at bounding box center [115, 322] width 93 height 13
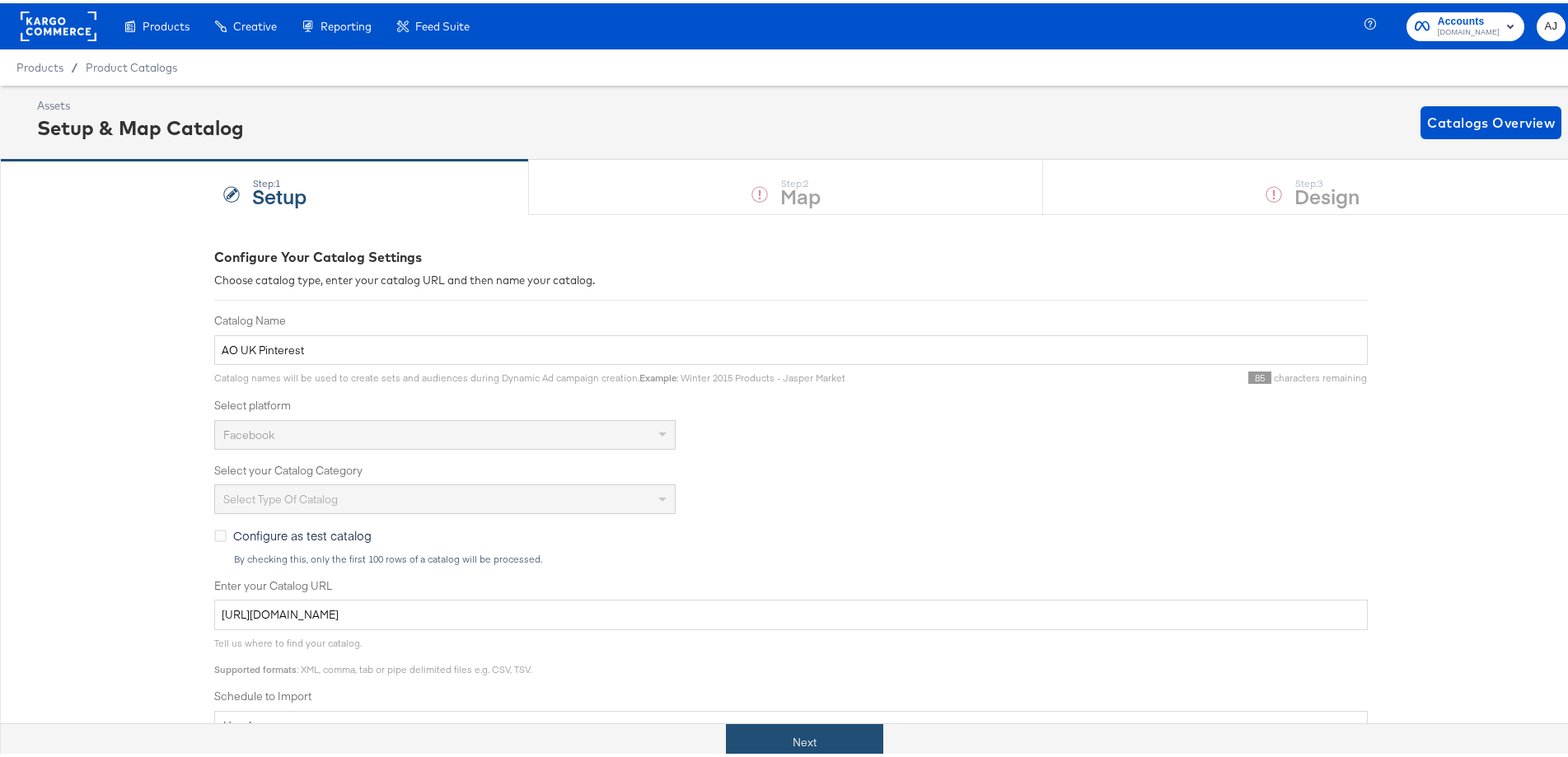
click at [857, 739] on button "Next" at bounding box center [804, 739] width 157 height 37
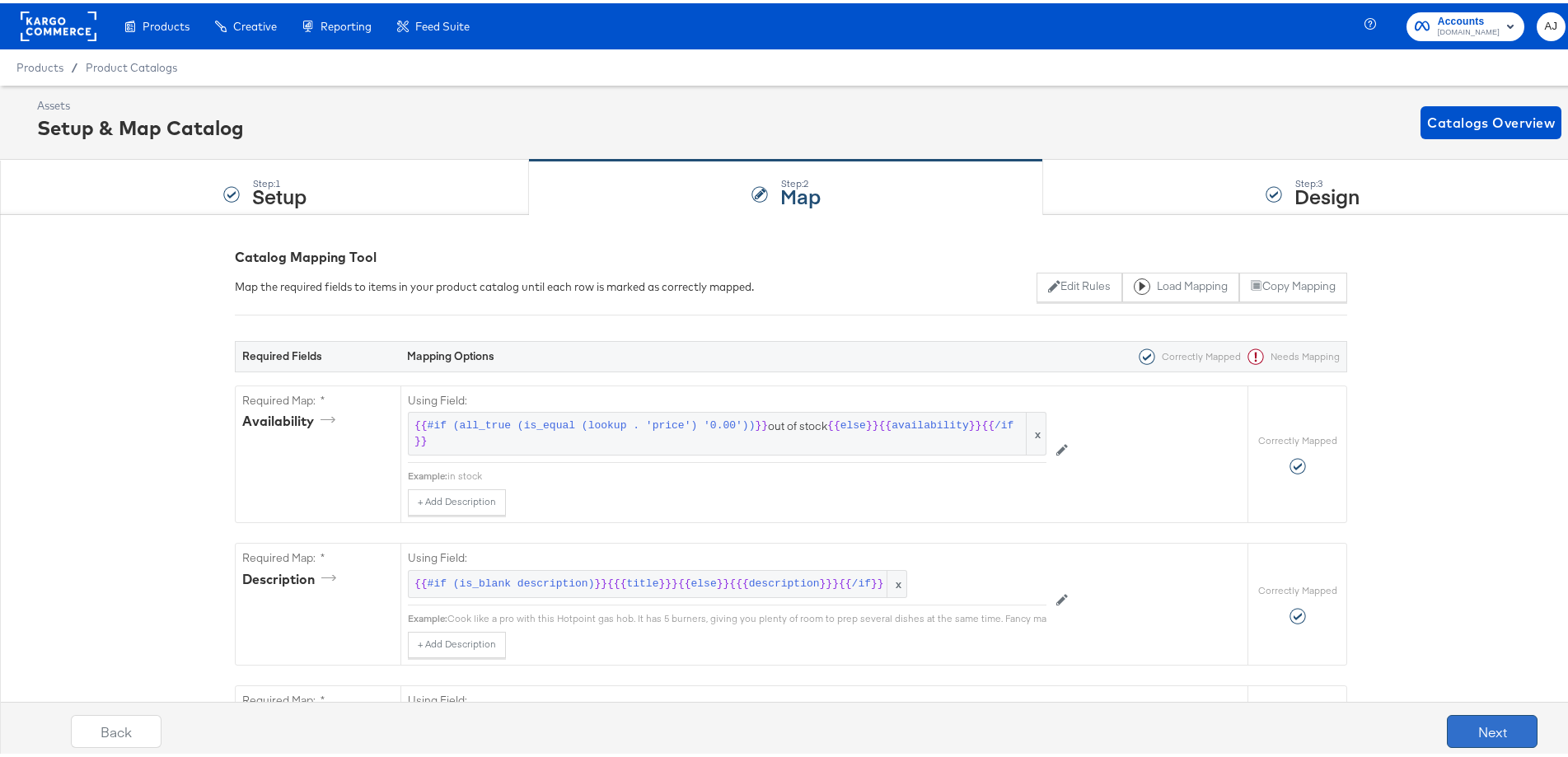
click at [1452, 725] on button "Next" at bounding box center [1492, 728] width 91 height 33
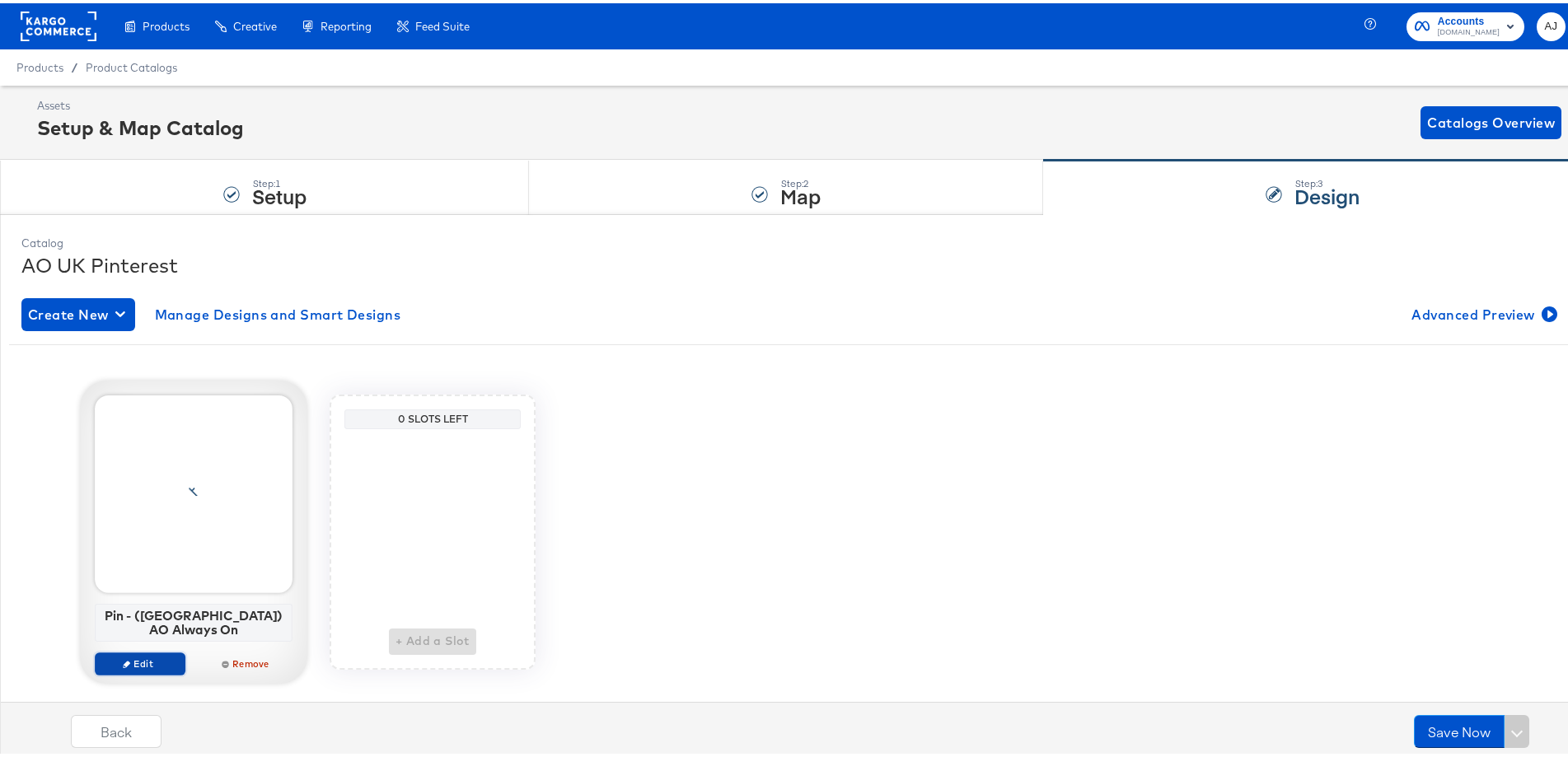
click at [125, 654] on span "Edit" at bounding box center [140, 660] width 76 height 12
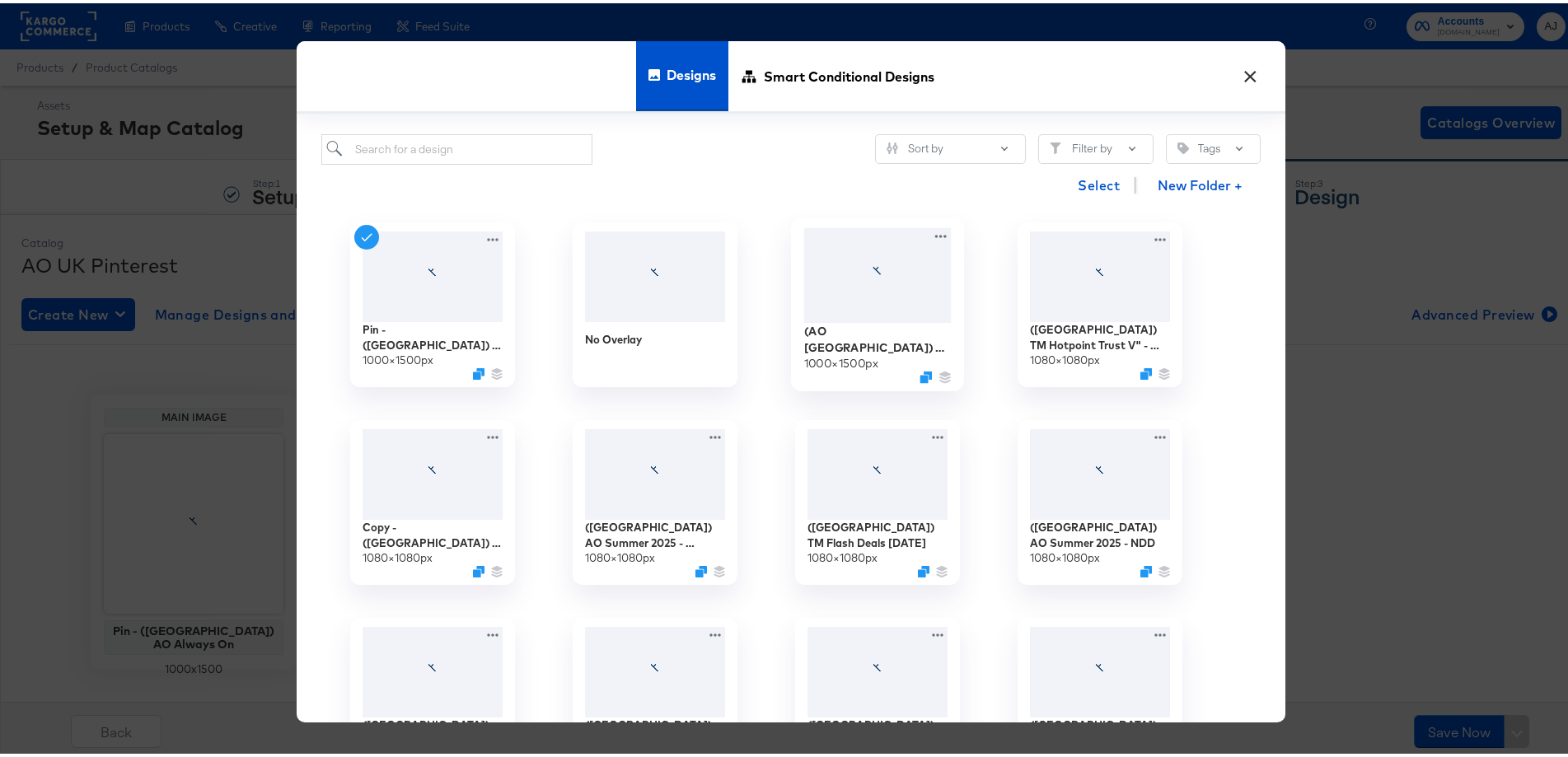
click at [850, 293] on div at bounding box center [878, 272] width 148 height 95
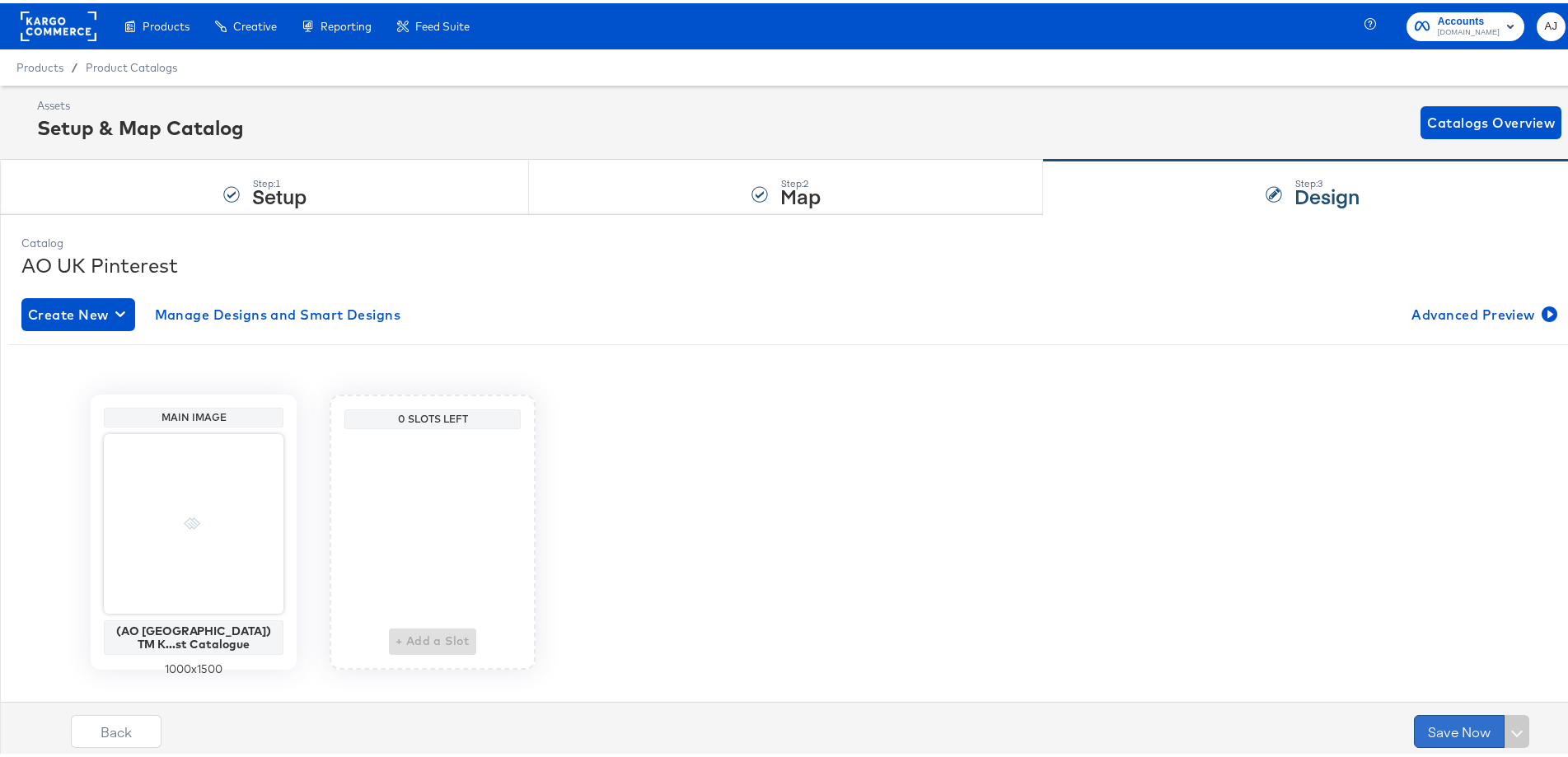
click at [1427, 730] on button "Save Now" at bounding box center [1459, 728] width 91 height 33
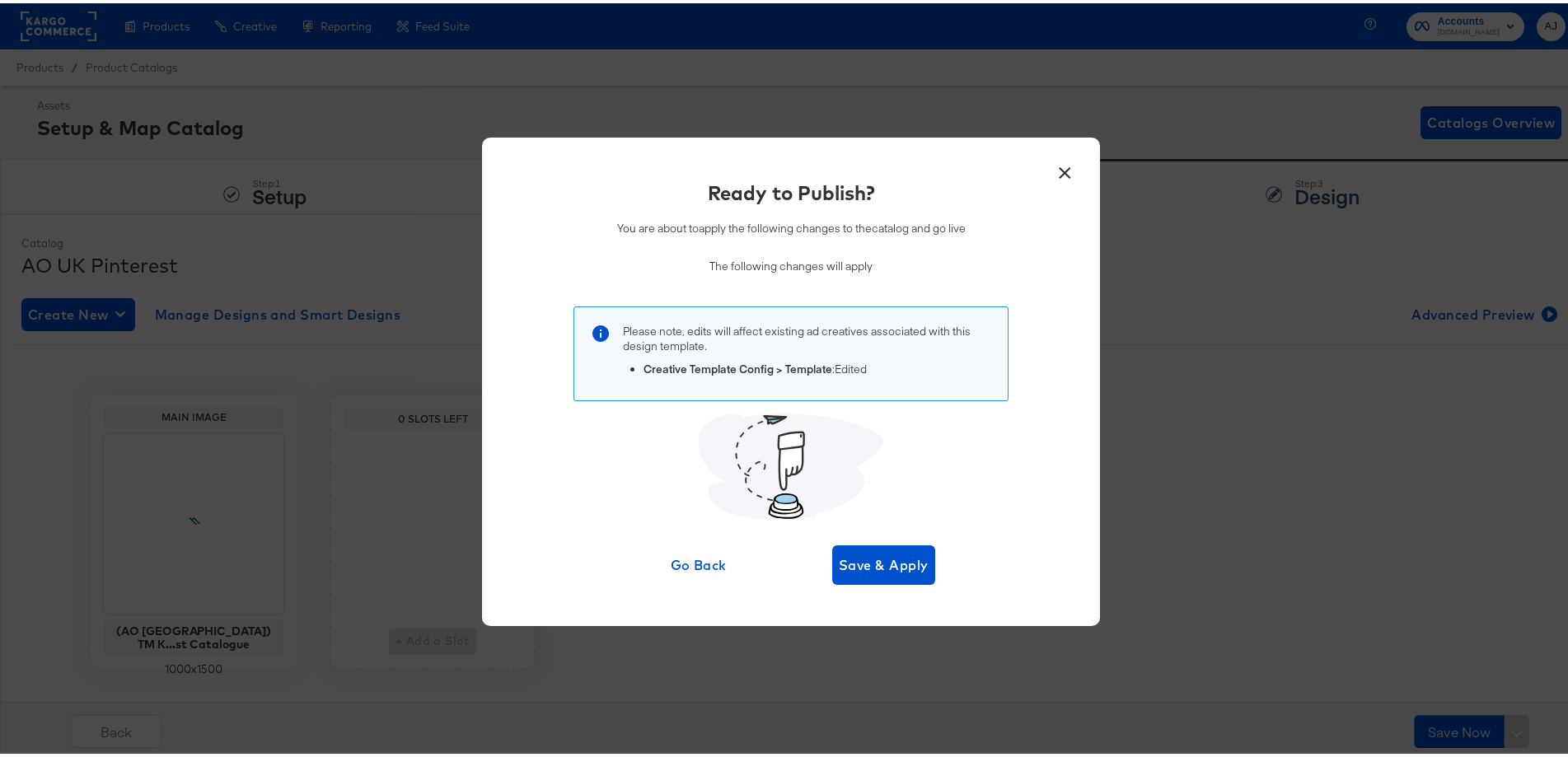
click at [866, 540] on div "Ready to Publish? You are about to apply the following changes to the catalog a…" at bounding box center [791, 378] width 569 height 405
click at [888, 574] on button "Save & Apply" at bounding box center [883, 562] width 103 height 40
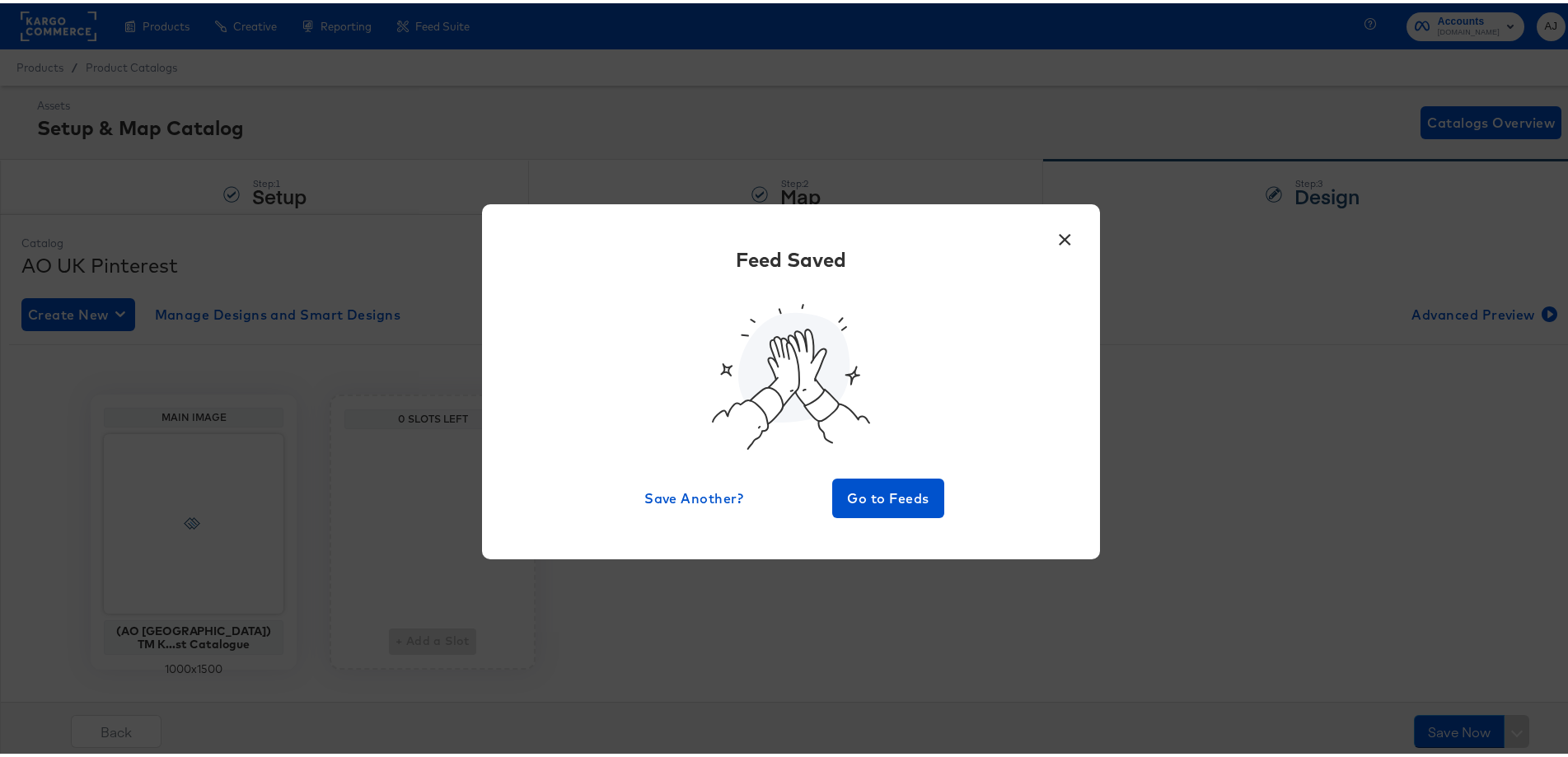
click at [1065, 237] on button "×" at bounding box center [1065, 233] width 30 height 30
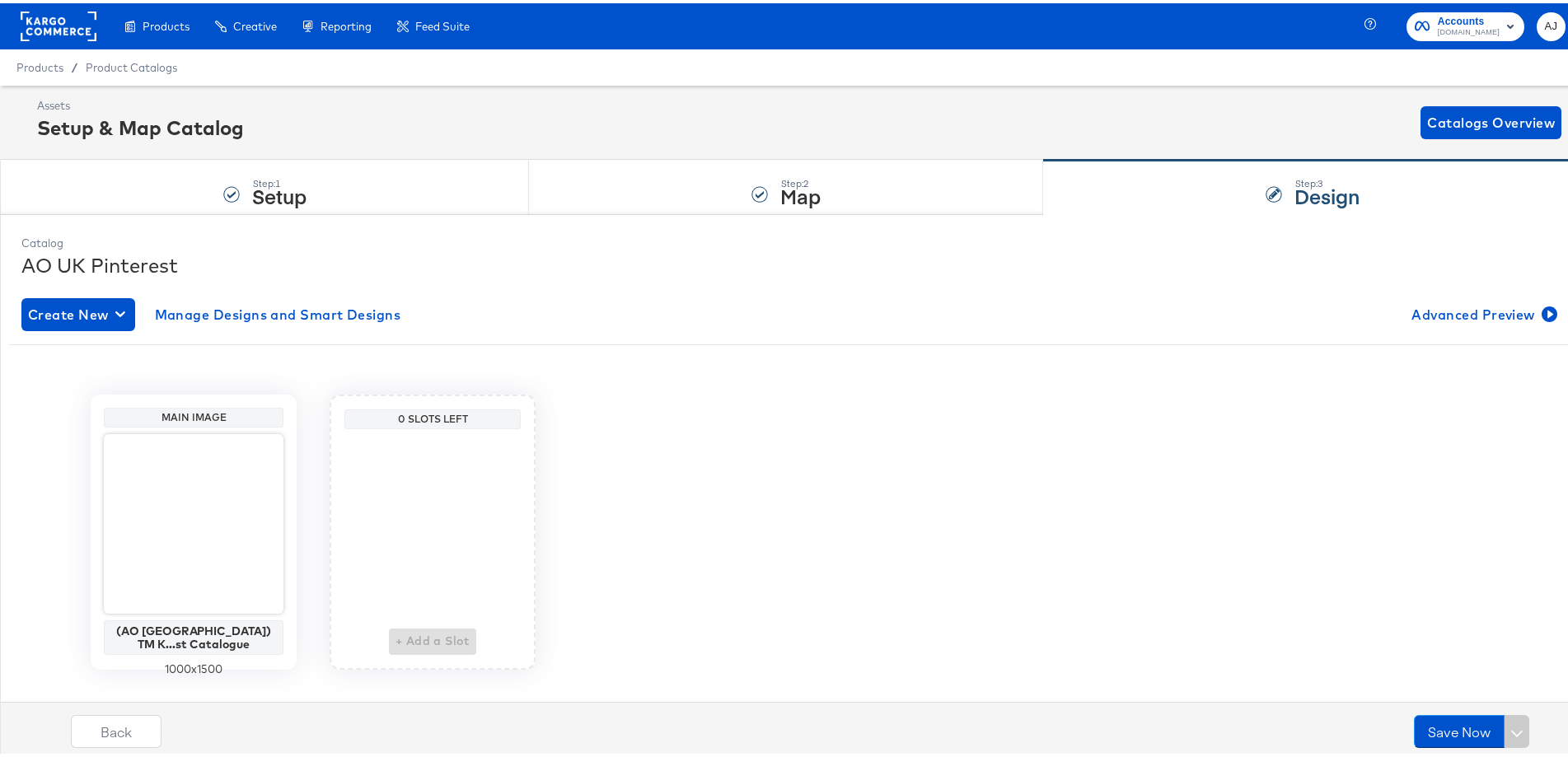
click at [57, 24] on rect at bounding box center [59, 23] width 76 height 30
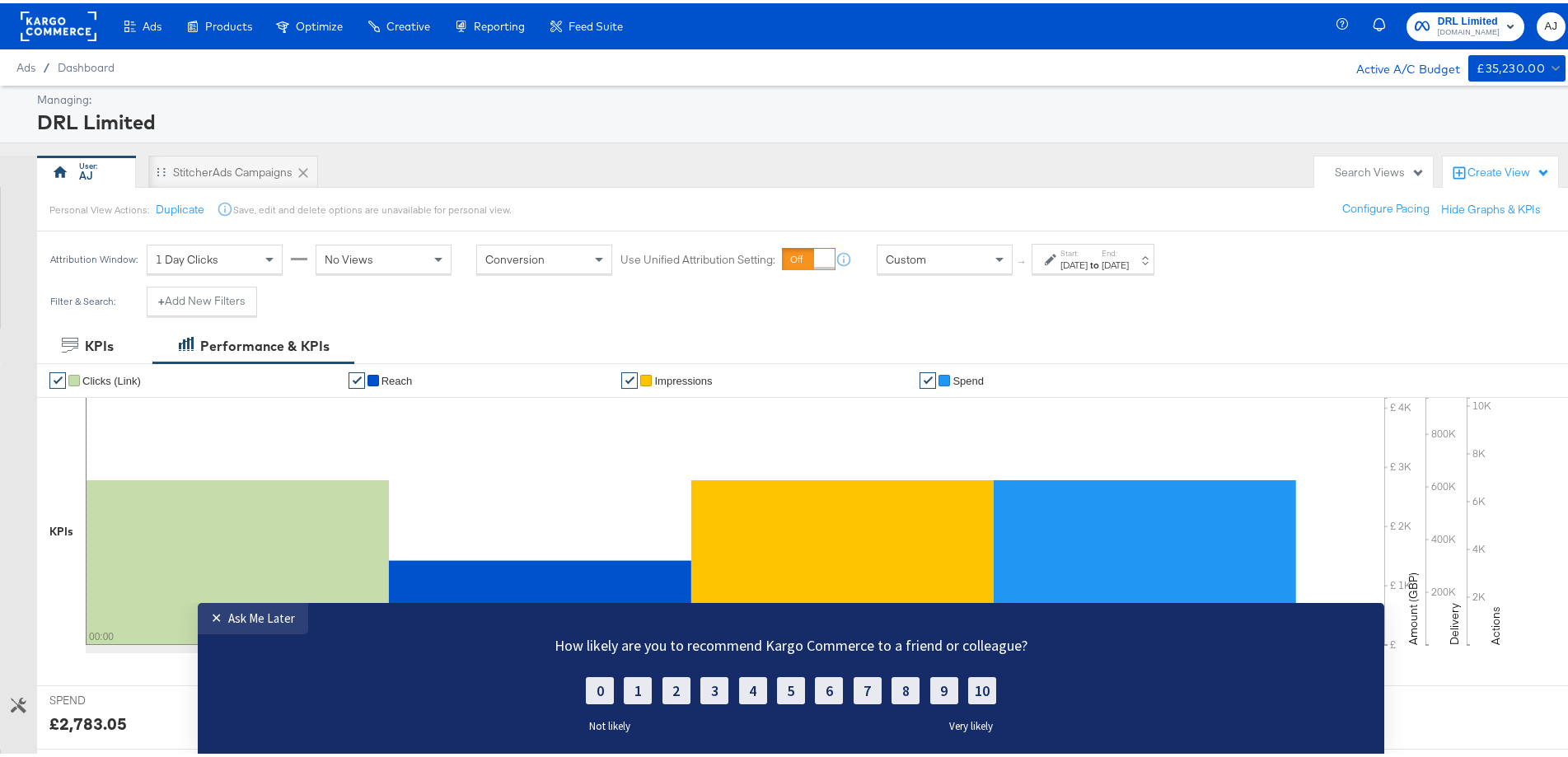
scroll to position [82, 0]
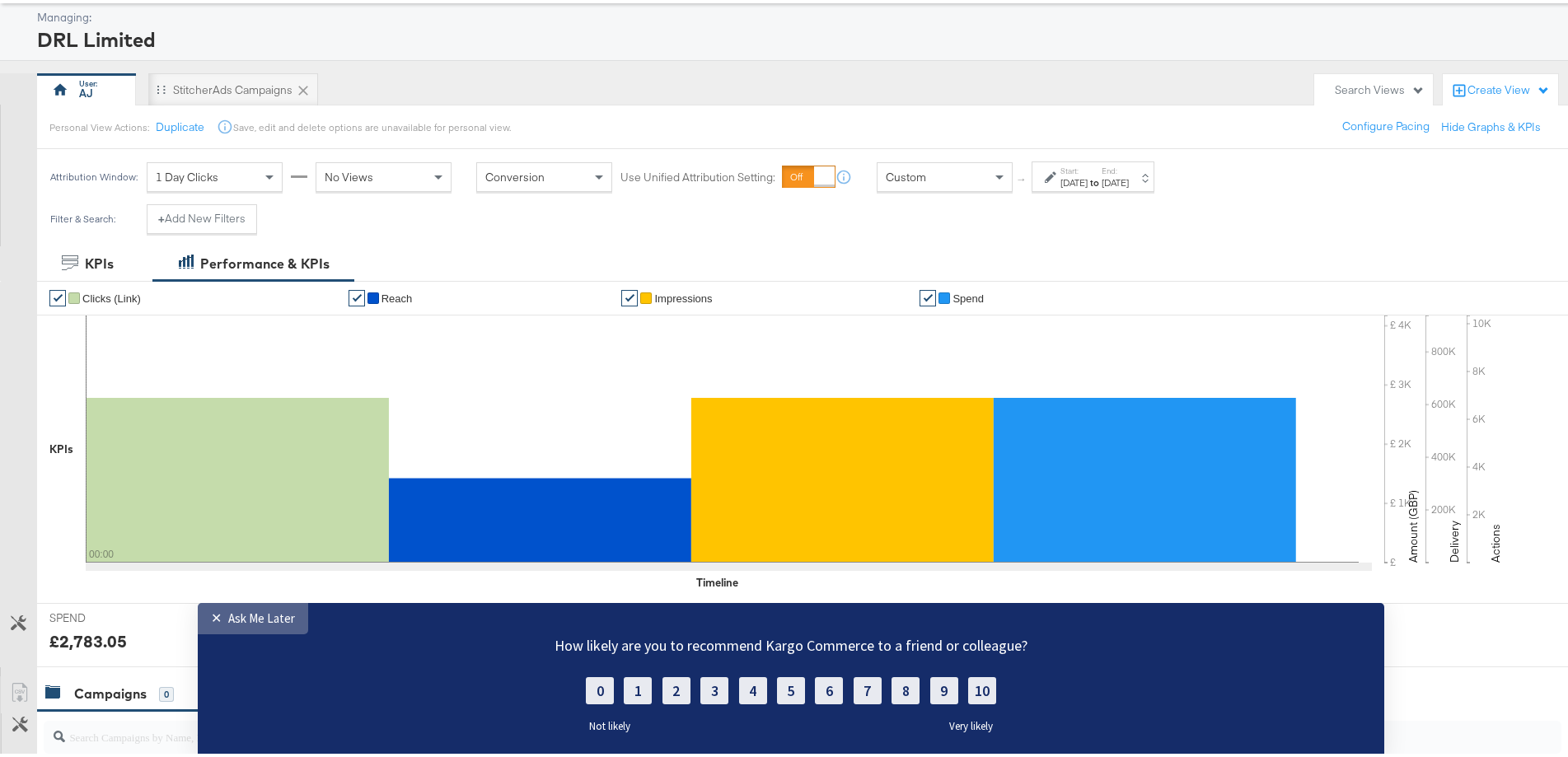
click at [251, 626] on div "Ask Me Later" at bounding box center [261, 619] width 67 height 16
